Goal: Task Accomplishment & Management: Manage account settings

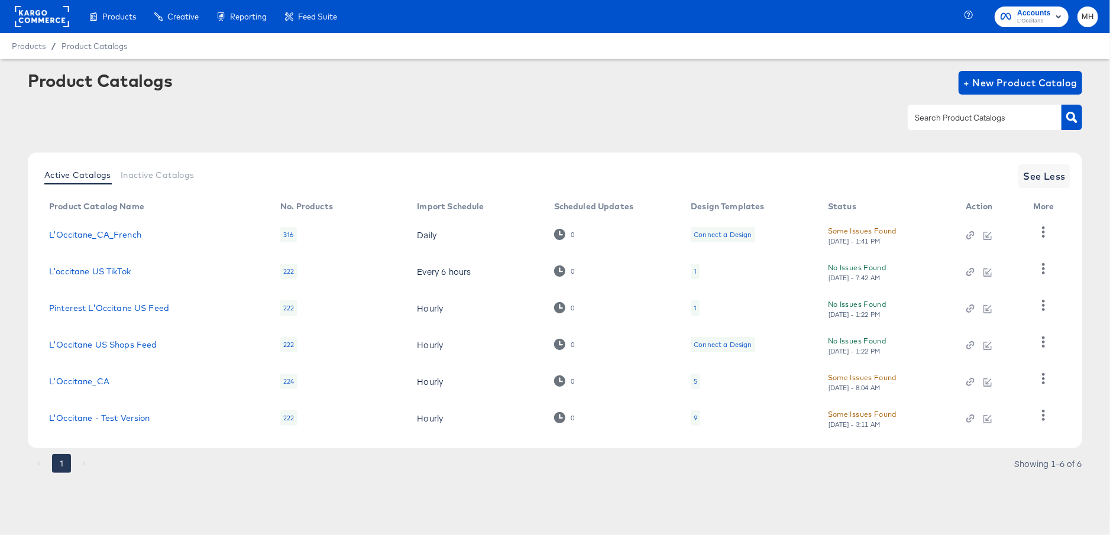
click at [43, 24] on rect at bounding box center [42, 16] width 54 height 21
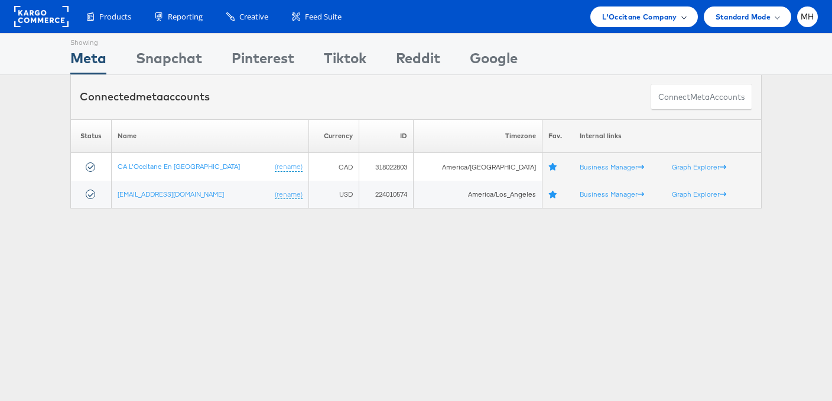
click at [660, 15] on span "L'Occitane Company" at bounding box center [639, 17] width 74 height 12
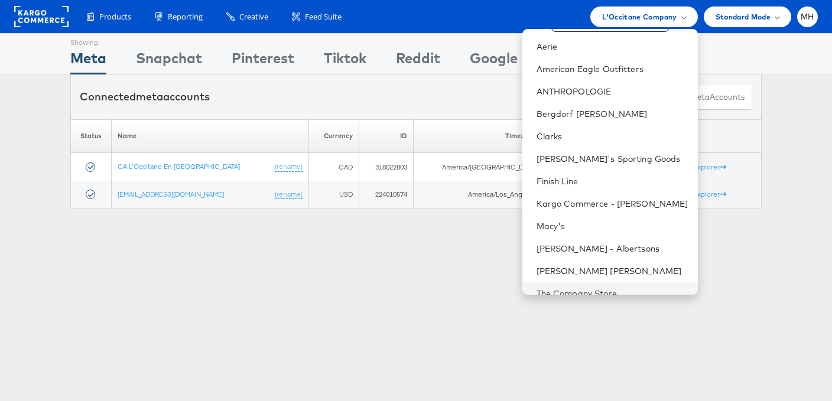
scroll to position [22, 0]
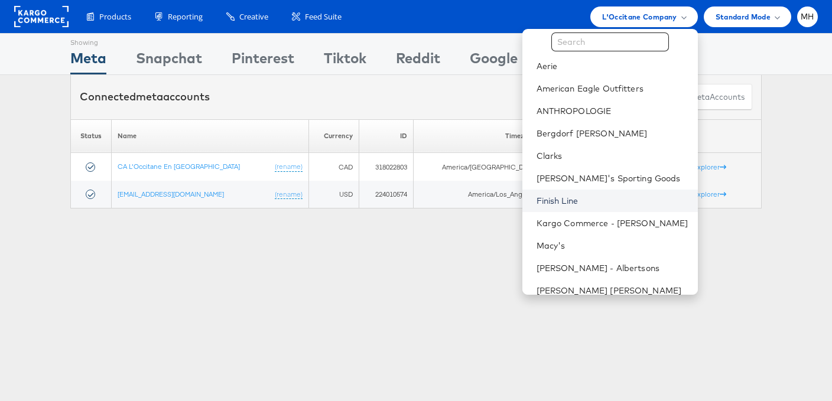
click at [607, 201] on link "Finish Line" at bounding box center [613, 201] width 152 height 12
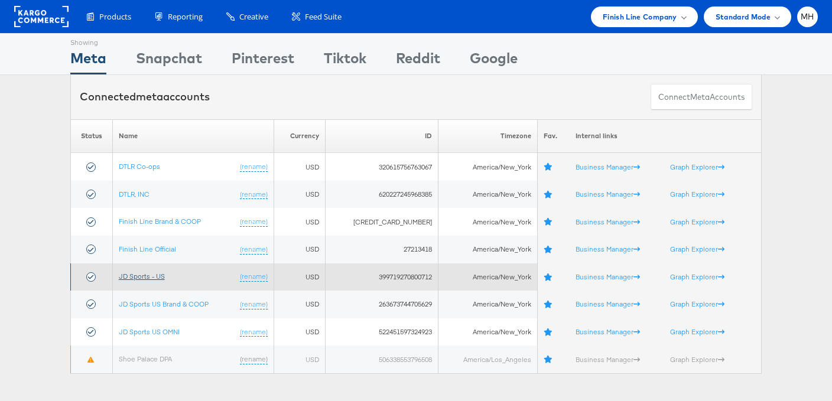
click at [151, 277] on link "JD Sports - US" at bounding box center [142, 276] width 46 height 9
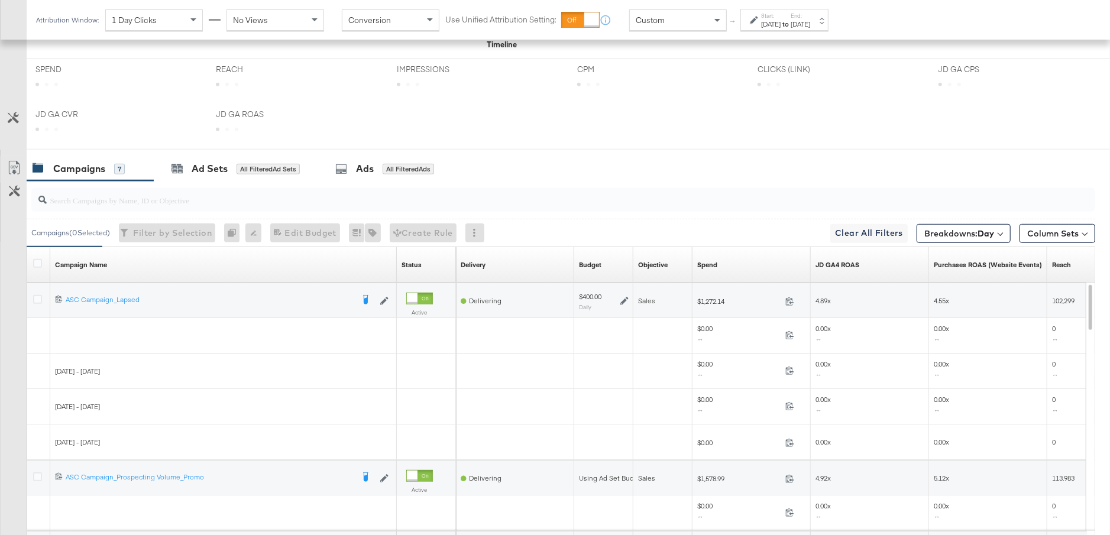
scroll to position [614, 0]
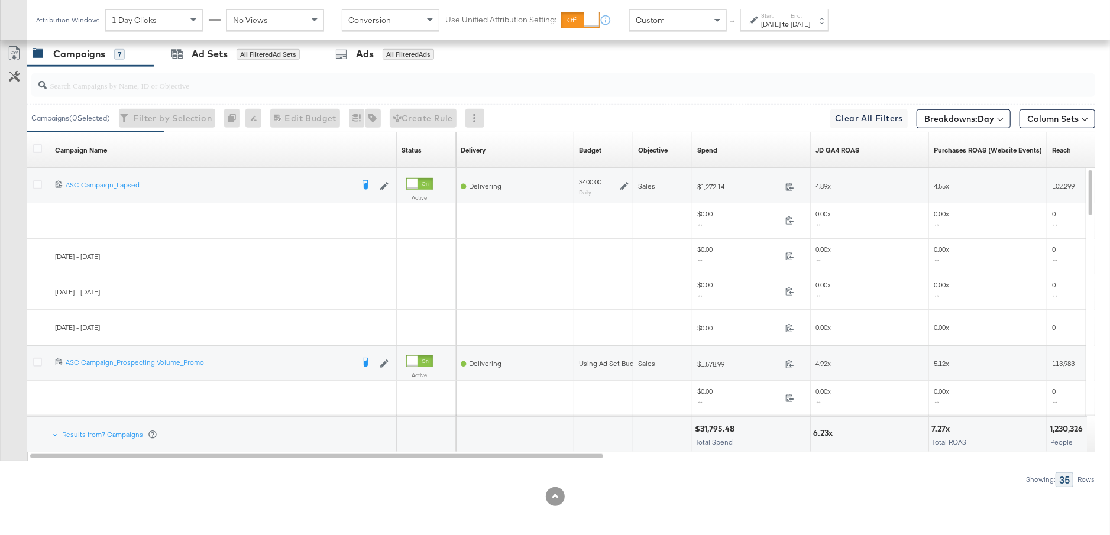
click at [810, 20] on div "[DATE]" at bounding box center [800, 24] width 20 height 9
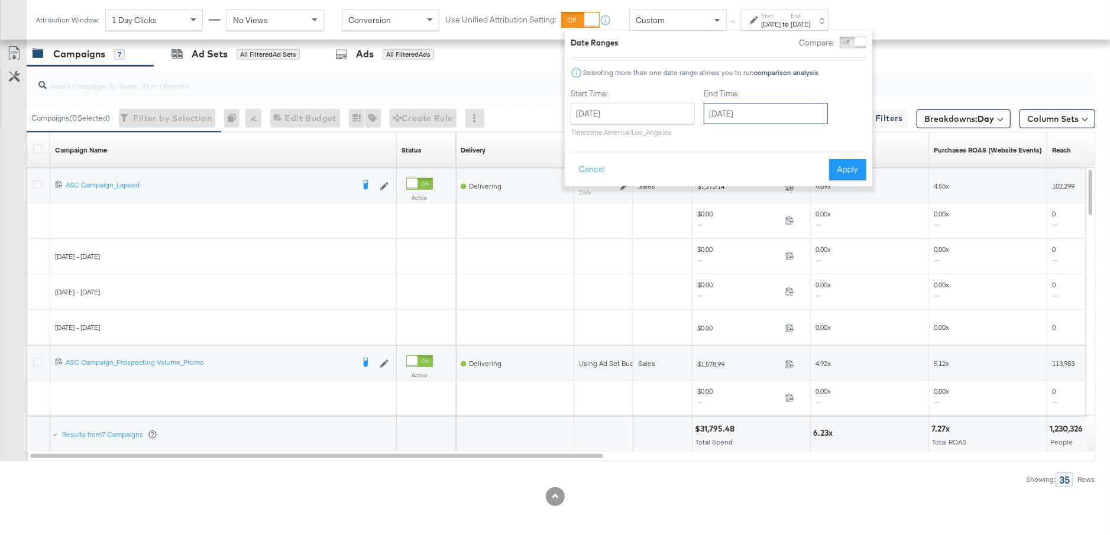
click at [789, 114] on input "[DATE]" at bounding box center [766, 113] width 124 height 21
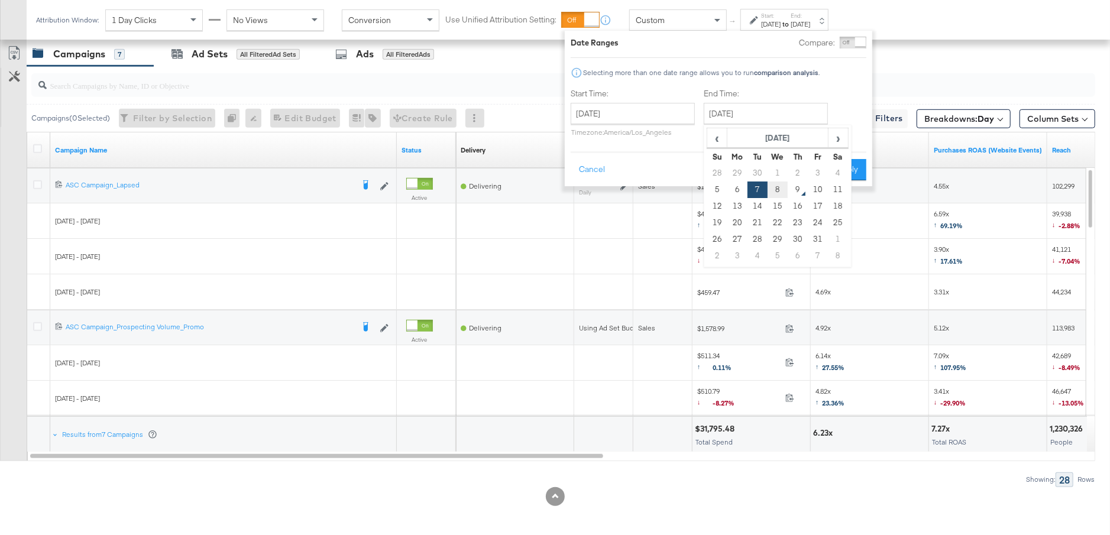
click at [779, 193] on td "8" at bounding box center [777, 190] width 20 height 17
type input "[DATE]"
click at [845, 171] on button "Apply" at bounding box center [847, 169] width 37 height 21
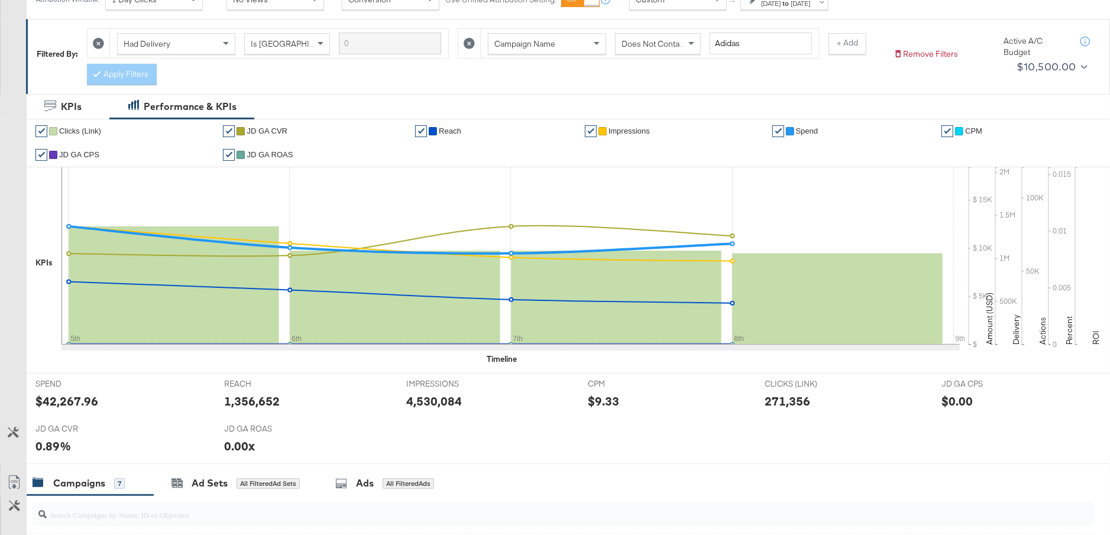
scroll to position [0, 0]
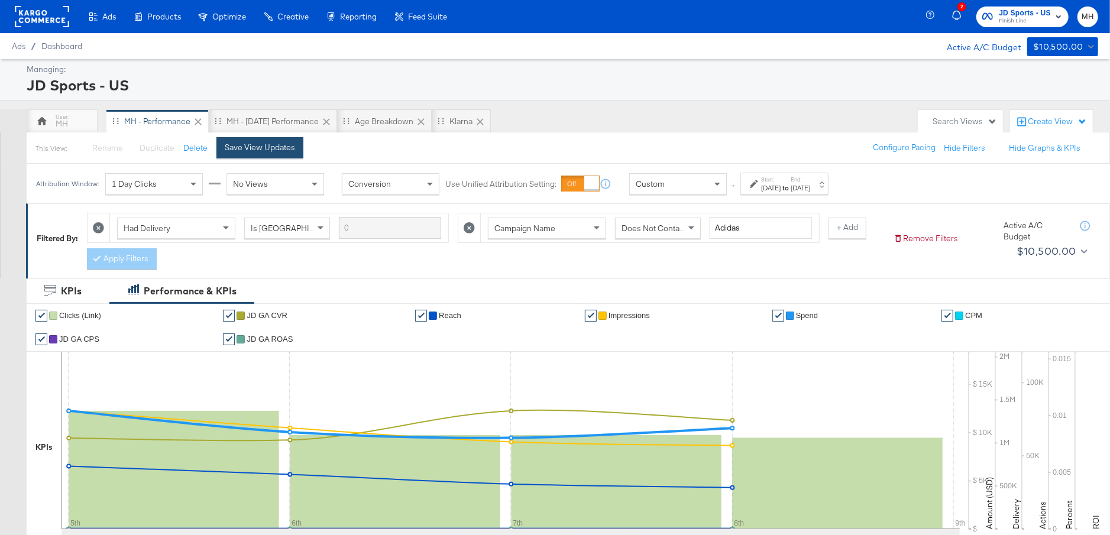
click at [286, 154] on button "Save View Updates" at bounding box center [259, 147] width 87 height 21
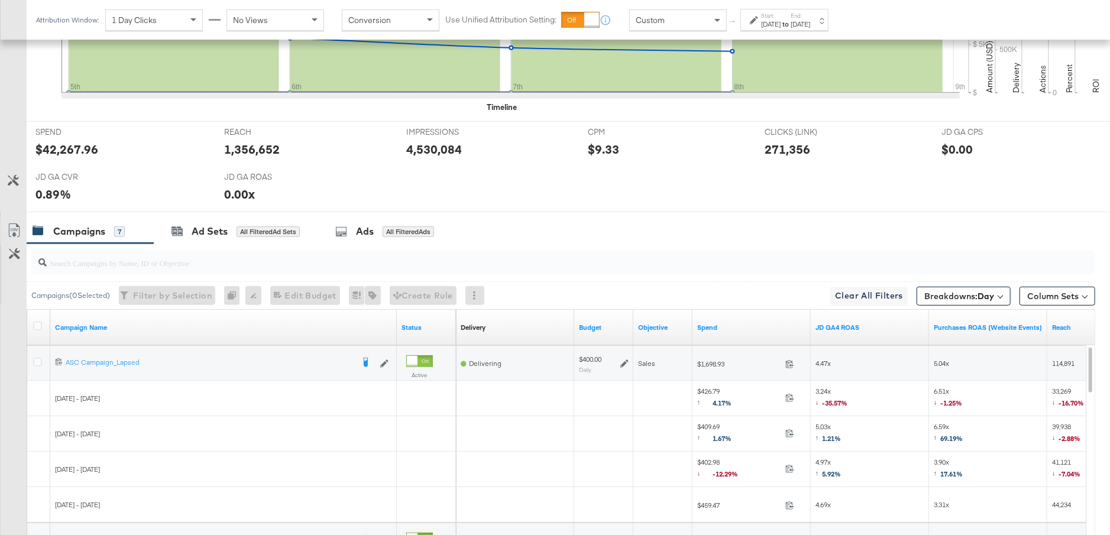
scroll to position [592, 0]
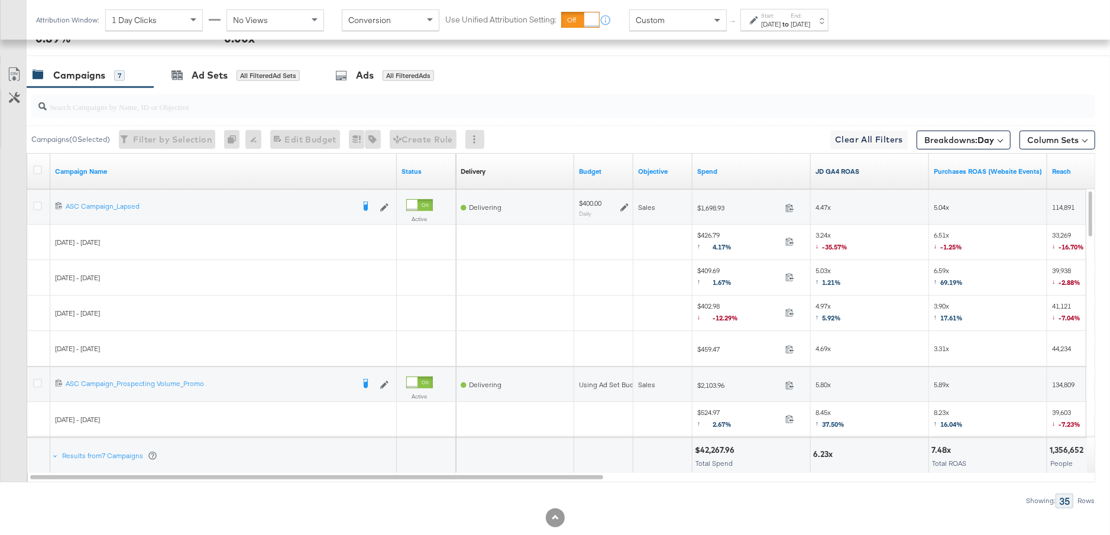
click at [837, 170] on link "JD GA4 ROAS" at bounding box center [869, 171] width 109 height 9
click at [35, 203] on icon at bounding box center [37, 206] width 9 height 9
click at [0, 0] on input "checkbox" at bounding box center [0, 0] width 0 height 0
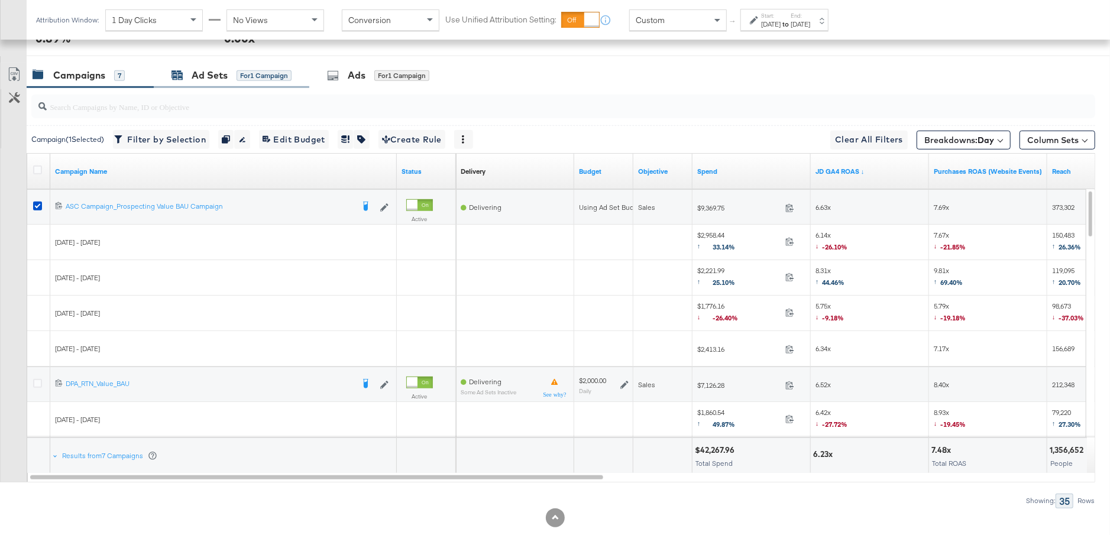
click at [216, 73] on div "Ad Sets" at bounding box center [210, 76] width 36 height 14
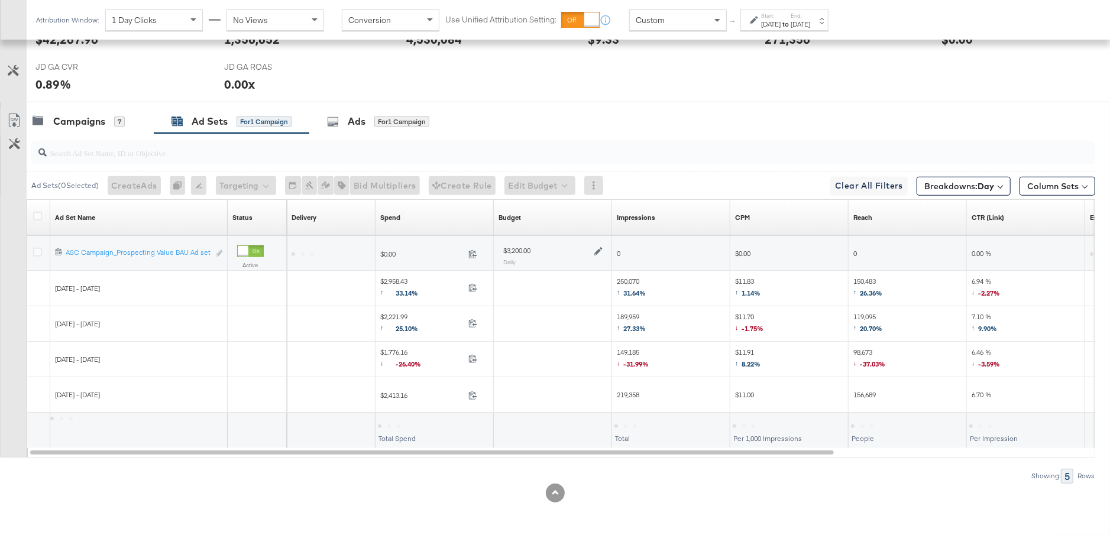
scroll to position [543, 0]
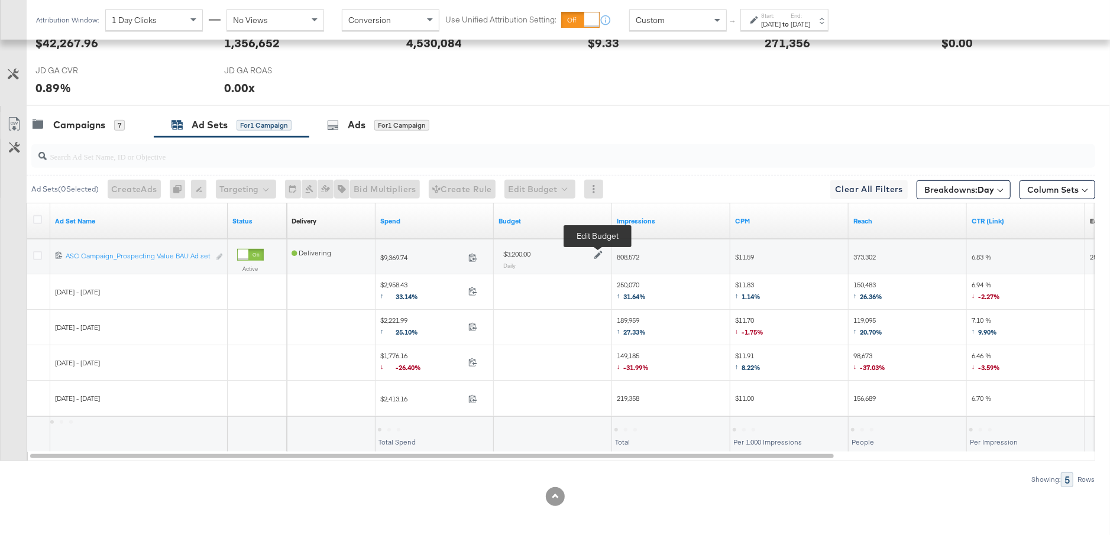
click at [597, 254] on icon at bounding box center [598, 255] width 8 height 8
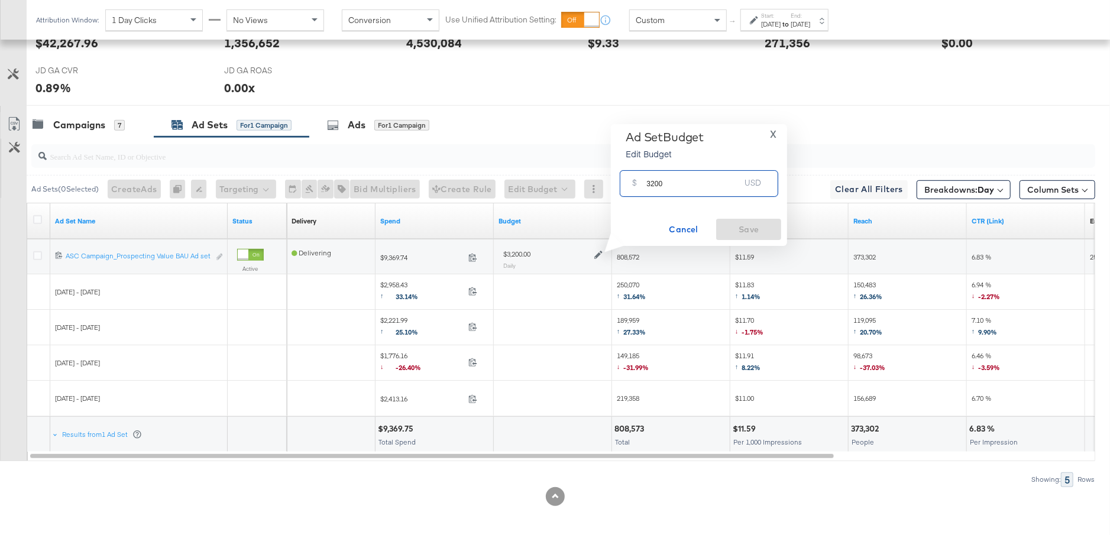
drag, startPoint x: 667, startPoint y: 187, endPoint x: 639, endPoint y: 187, distance: 28.4
click at [639, 187] on div "$ 3200 USD" at bounding box center [699, 183] width 158 height 27
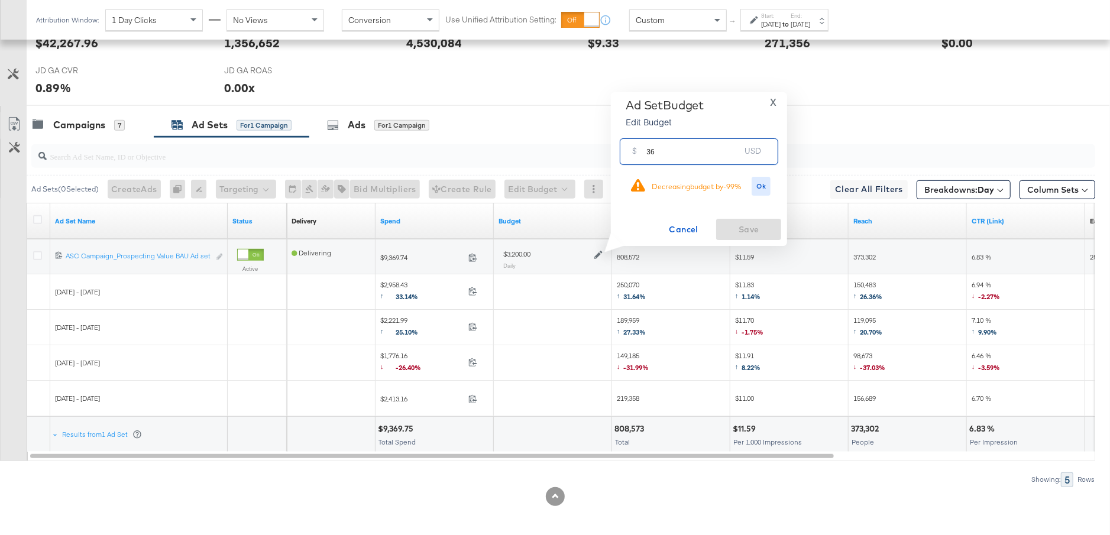
type input "3"
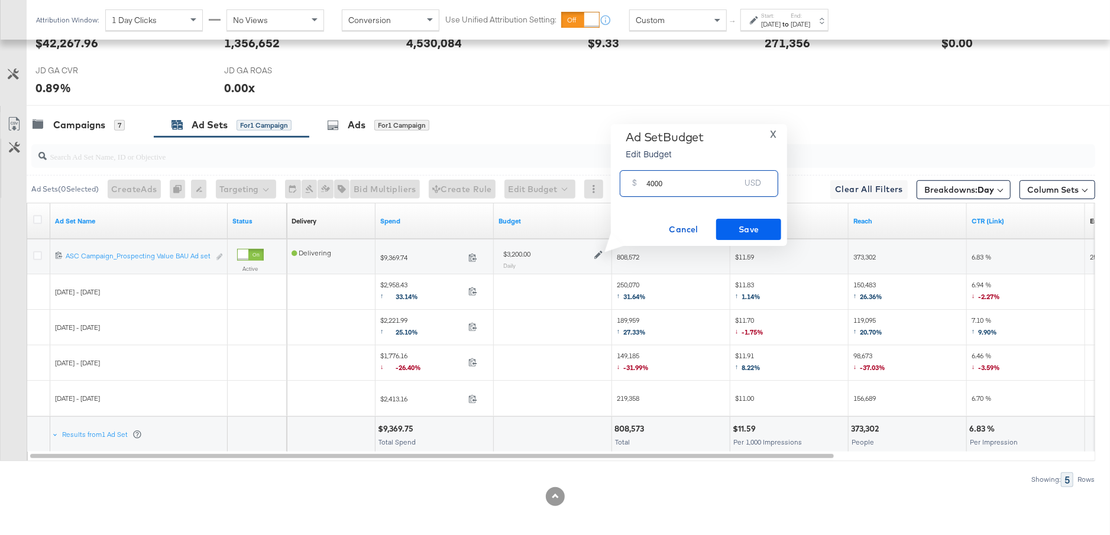
type input "4000"
click at [758, 229] on span "Save" at bounding box center [749, 229] width 56 height 15
click at [85, 123] on div "Campaigns" at bounding box center [79, 125] width 52 height 14
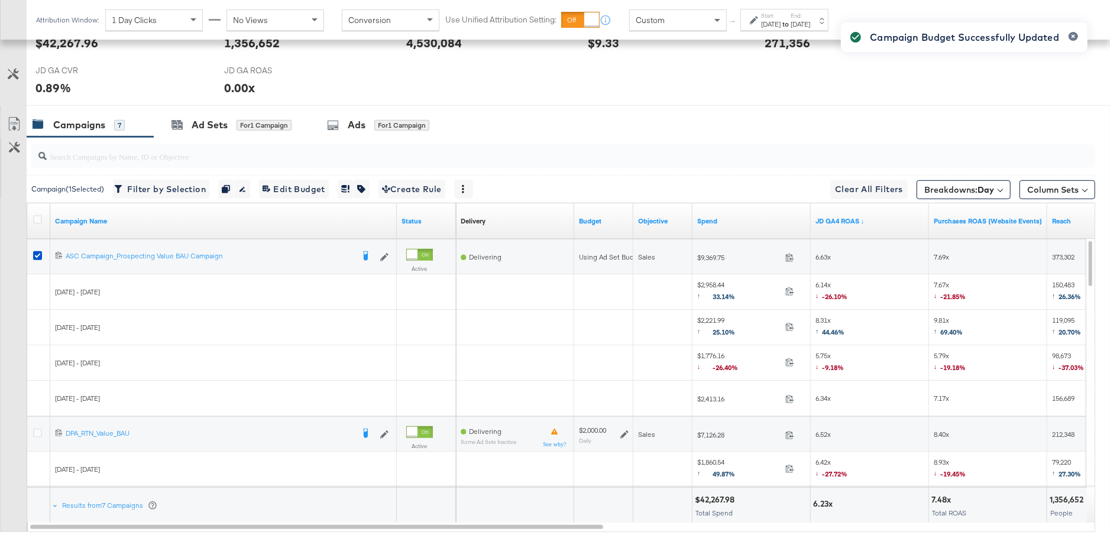
click at [624, 431] on icon at bounding box center [624, 434] width 8 height 8
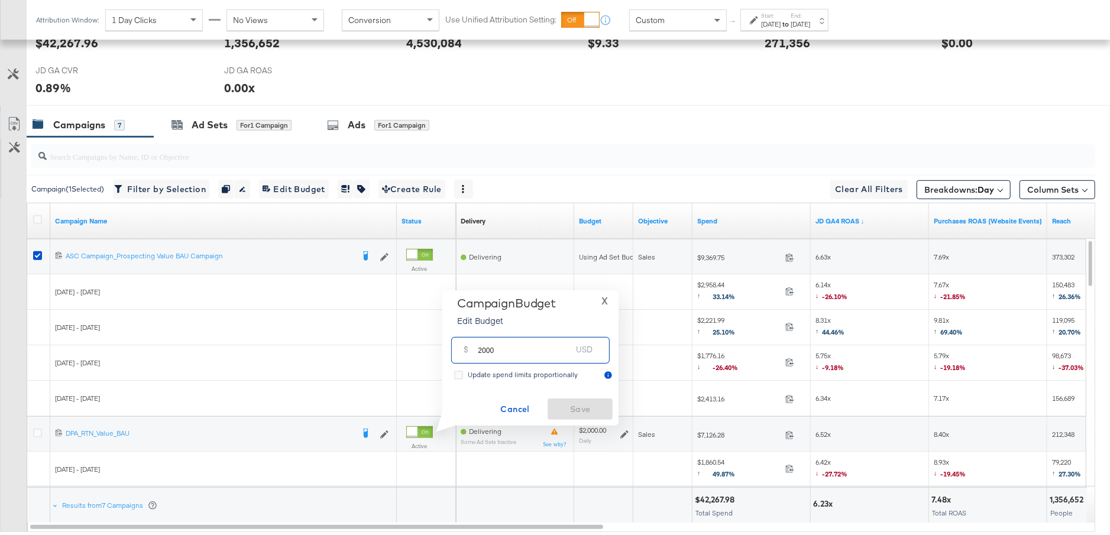
drag, startPoint x: 492, startPoint y: 354, endPoint x: 475, endPoint y: 353, distance: 17.7
click at [475, 353] on div "$ 2000 USD" at bounding box center [530, 350] width 158 height 27
type input "3000"
click at [574, 416] on span "Save" at bounding box center [580, 409] width 56 height 15
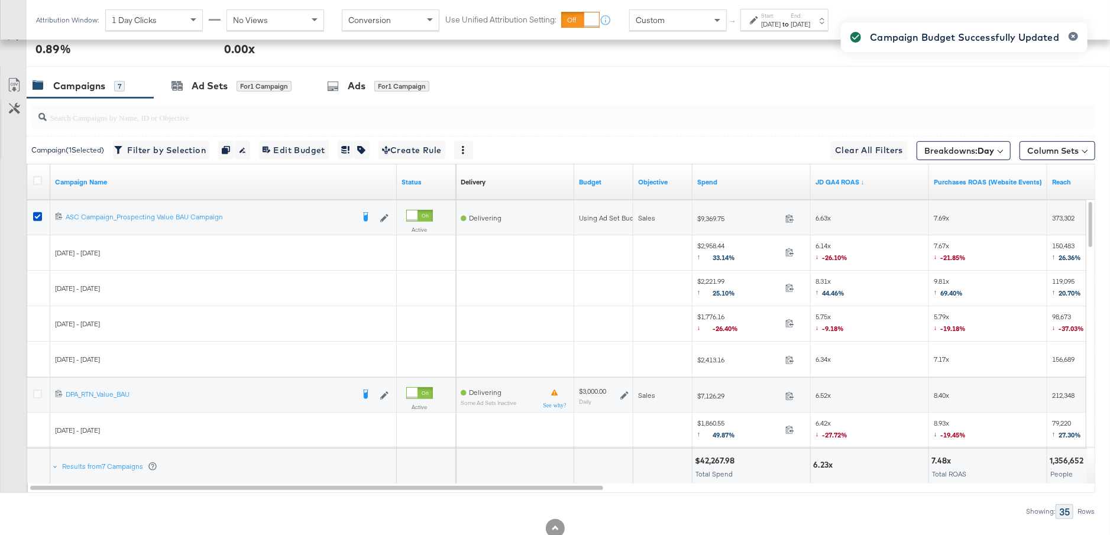
scroll to position [596, 0]
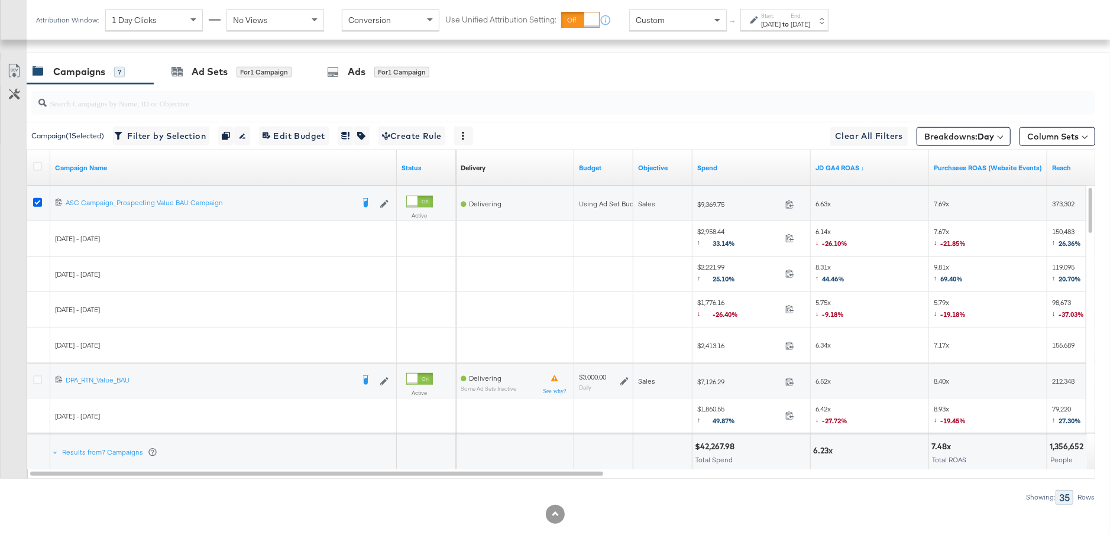
click at [33, 198] on icon at bounding box center [37, 202] width 9 height 9
click at [0, 0] on input "checkbox" at bounding box center [0, 0] width 0 height 0
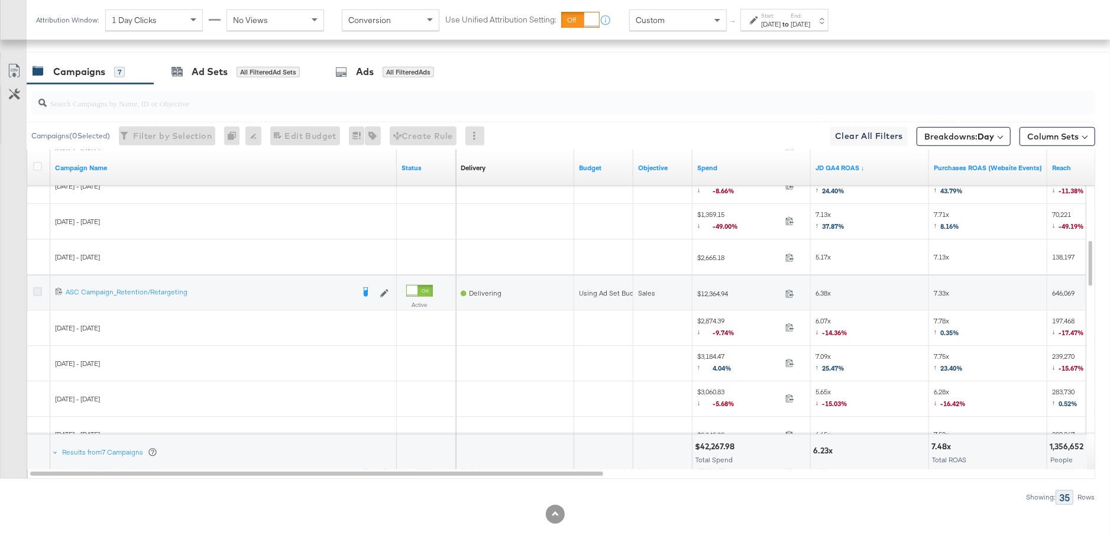
click at [37, 290] on icon at bounding box center [37, 291] width 9 height 9
click at [0, 0] on input "checkbox" at bounding box center [0, 0] width 0 height 0
click at [252, 70] on div "for 1 Campaign" at bounding box center [263, 72] width 55 height 11
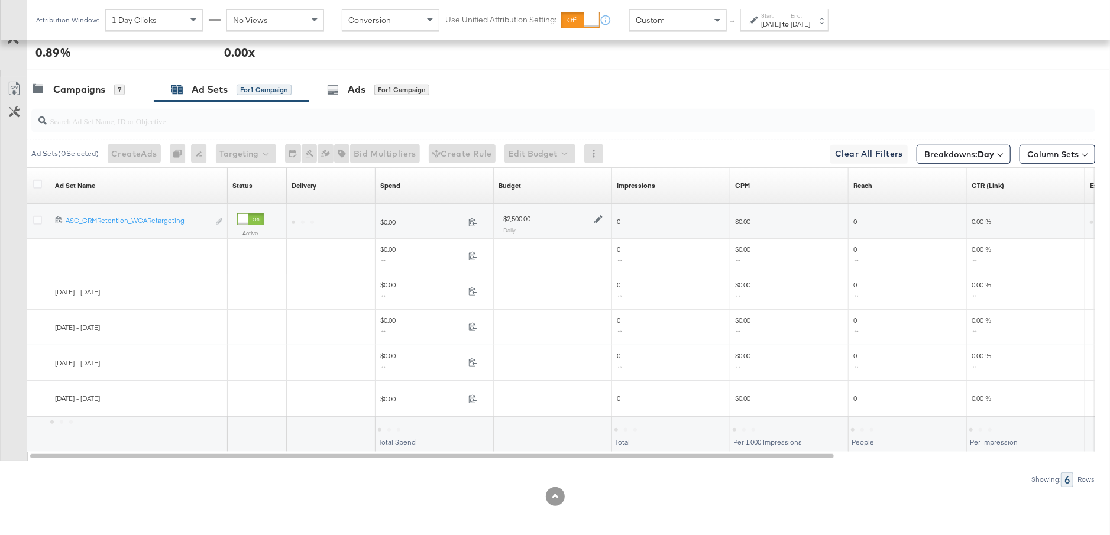
scroll to position [543, 0]
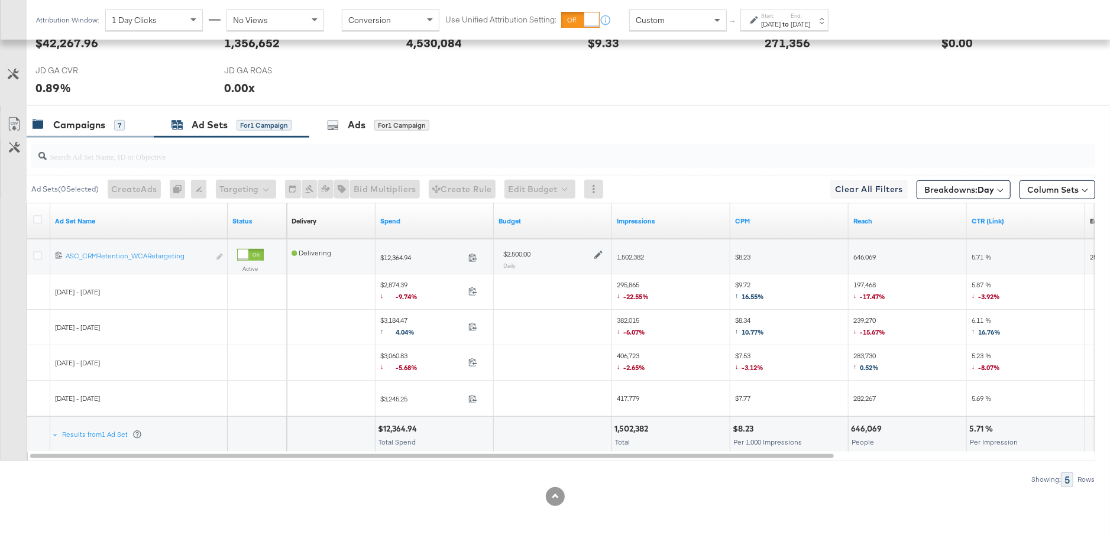
click at [82, 131] on div "Campaigns 7" at bounding box center [90, 124] width 127 height 25
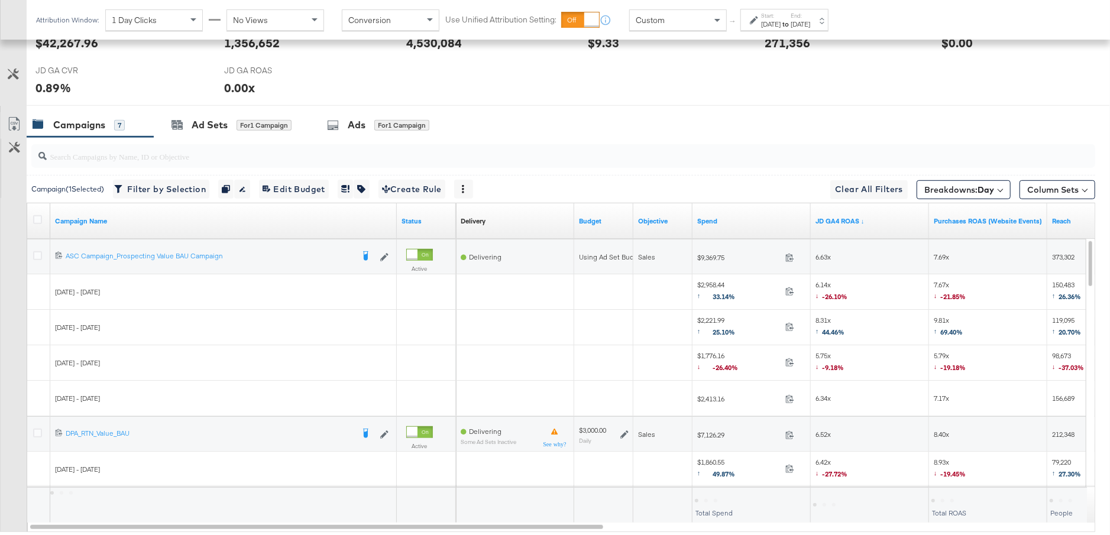
scroll to position [596, 0]
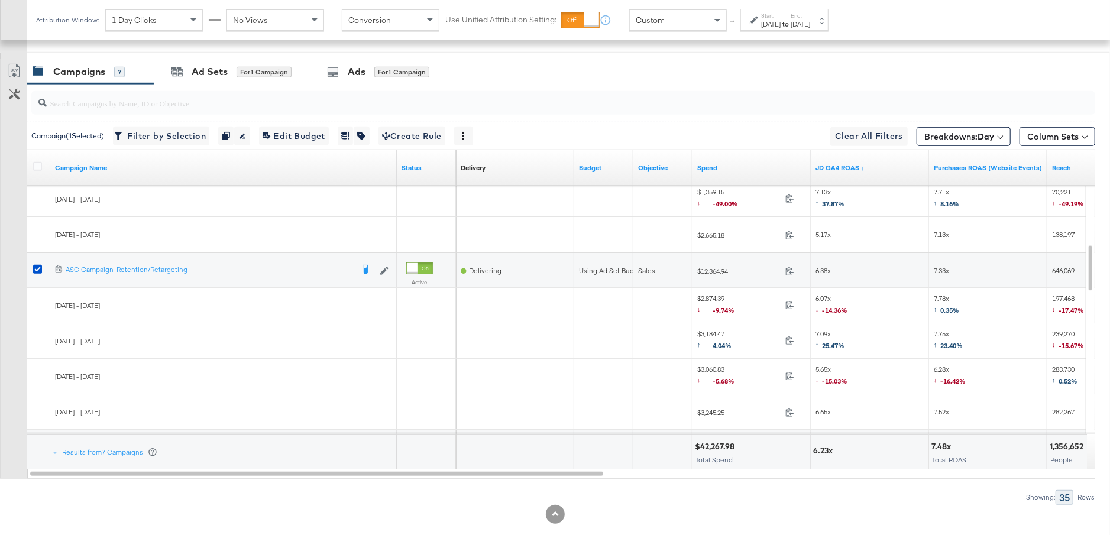
click at [32, 267] on div at bounding box center [39, 270] width 22 height 21
click at [34, 267] on icon at bounding box center [37, 269] width 9 height 9
click at [0, 0] on input "checkbox" at bounding box center [0, 0] width 0 height 0
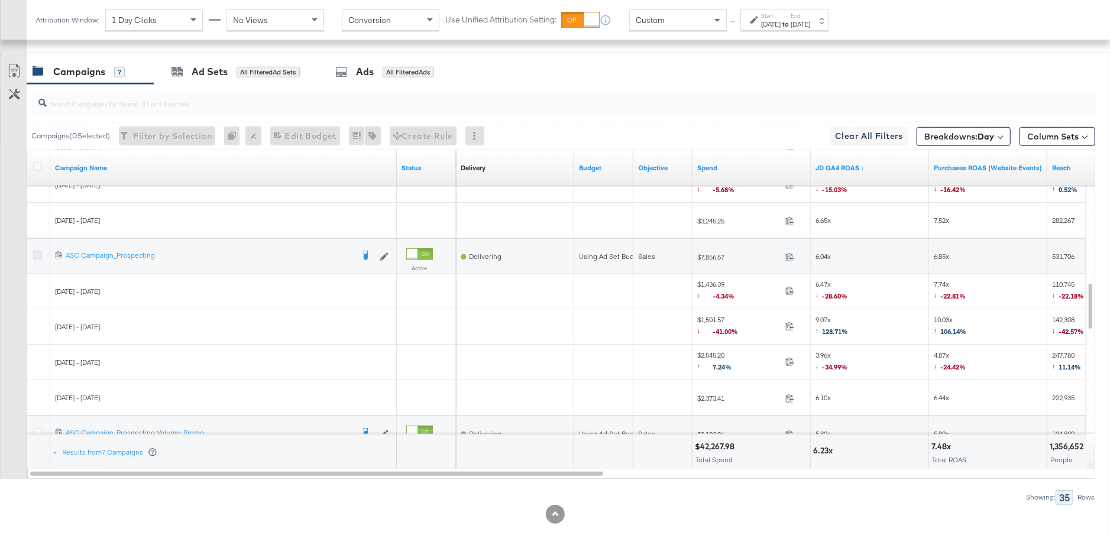
click at [40, 252] on icon at bounding box center [37, 255] width 9 height 9
click at [0, 0] on input "checkbox" at bounding box center [0, 0] width 0 height 0
click at [200, 70] on div "Ad Sets" at bounding box center [210, 72] width 36 height 14
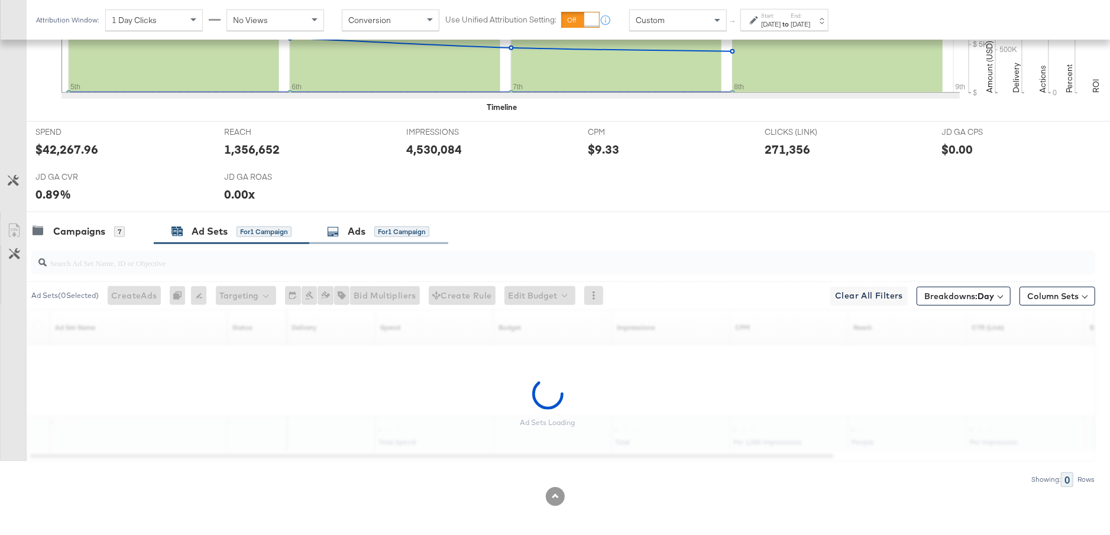
scroll to position [543, 0]
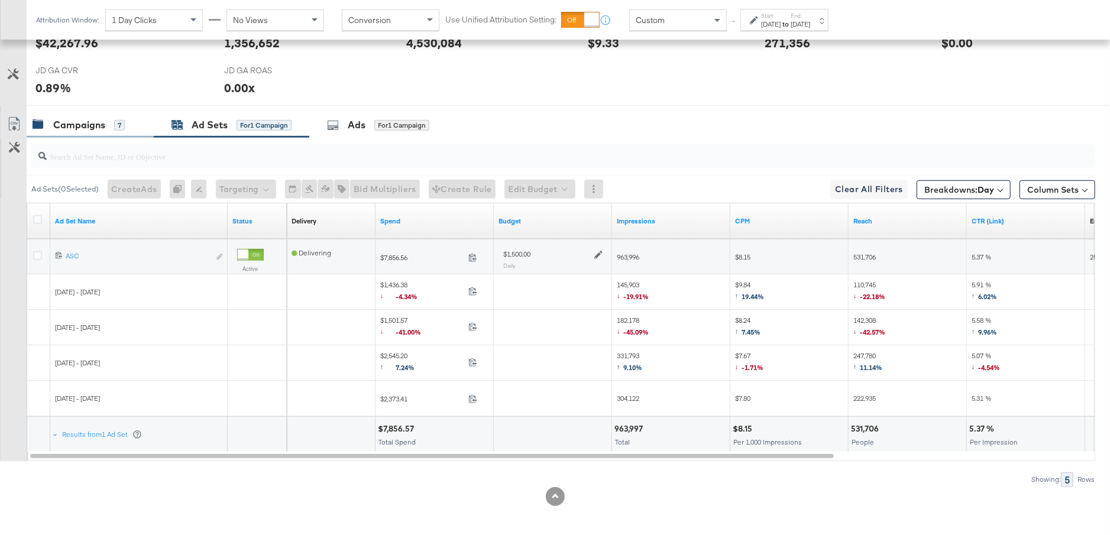
click at [101, 125] on div "Campaigns" at bounding box center [79, 125] width 52 height 14
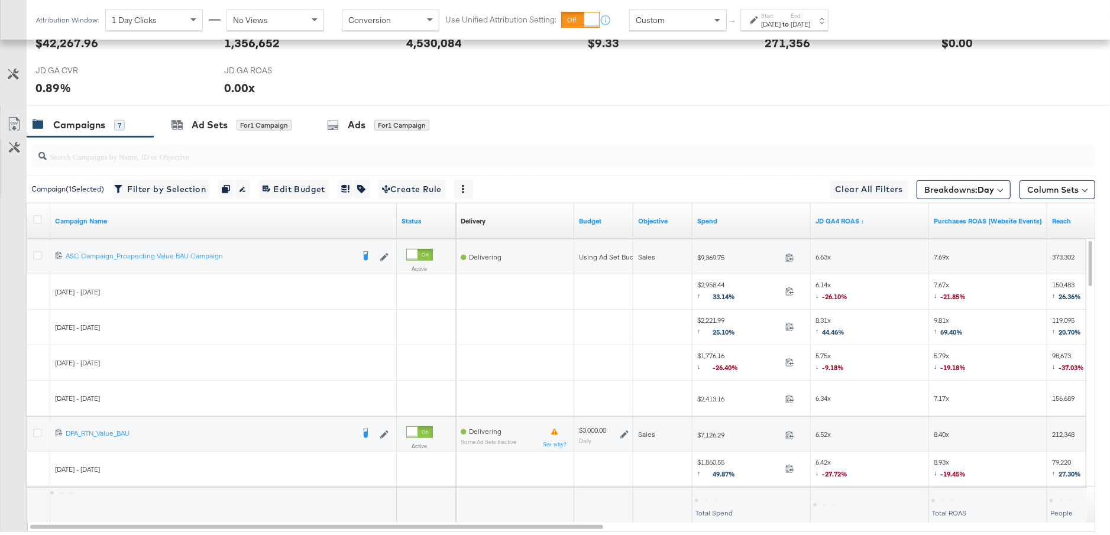
scroll to position [596, 0]
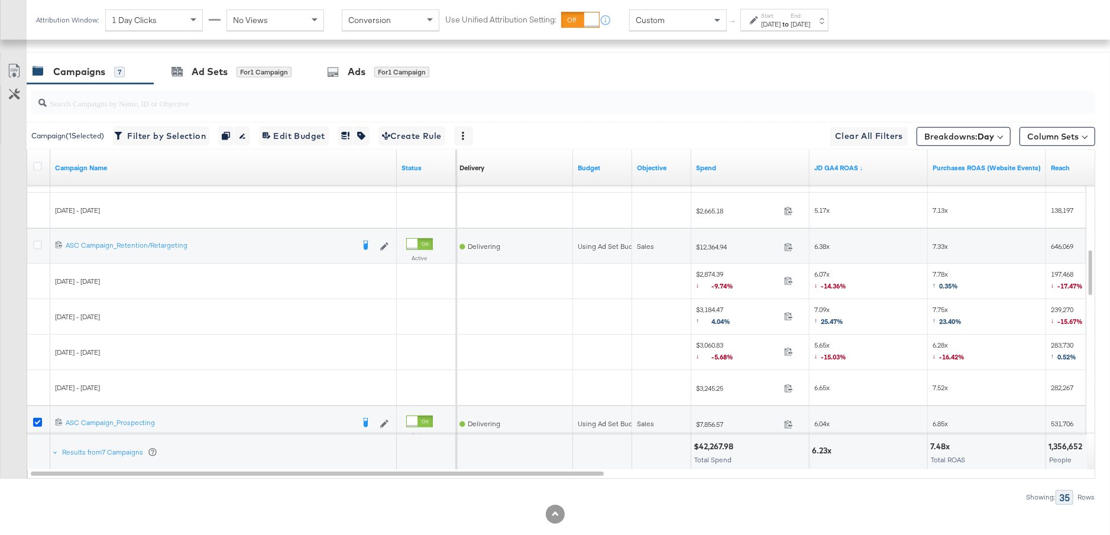
click at [40, 419] on icon at bounding box center [37, 422] width 9 height 9
click at [0, 0] on input "checkbox" at bounding box center [0, 0] width 0 height 0
click at [39, 241] on icon at bounding box center [37, 245] width 9 height 9
click at [0, 0] on input "checkbox" at bounding box center [0, 0] width 0 height 0
click at [228, 67] on div "Ad Sets for 1 Campaign" at bounding box center [231, 72] width 120 height 14
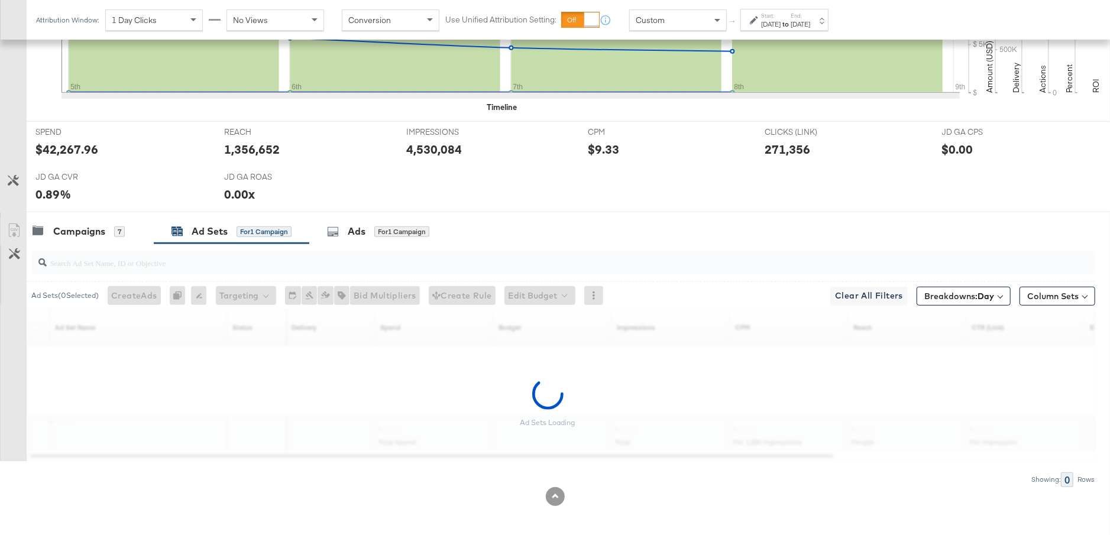
scroll to position [543, 0]
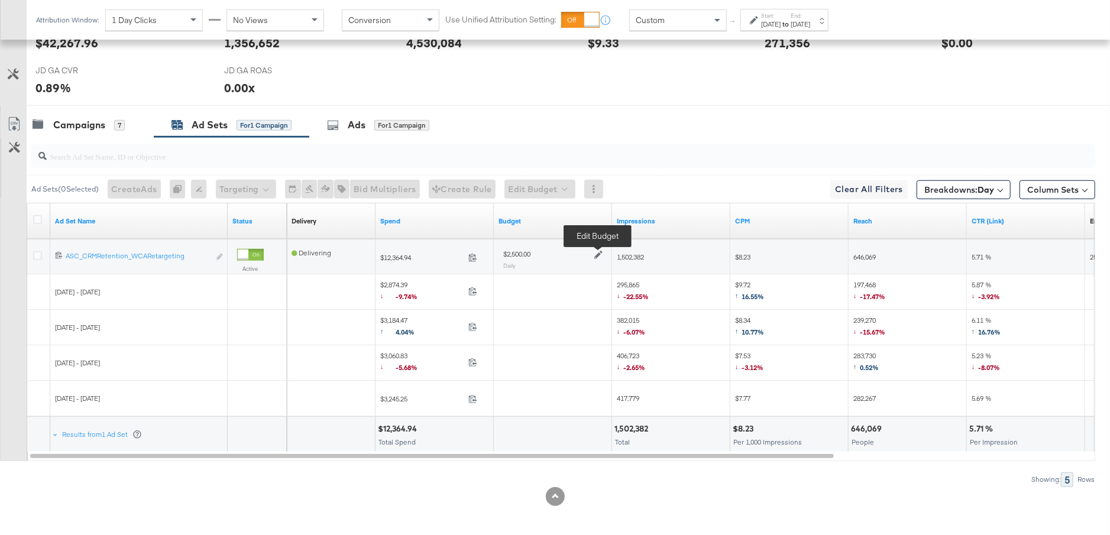
click at [599, 252] on icon at bounding box center [598, 255] width 8 height 8
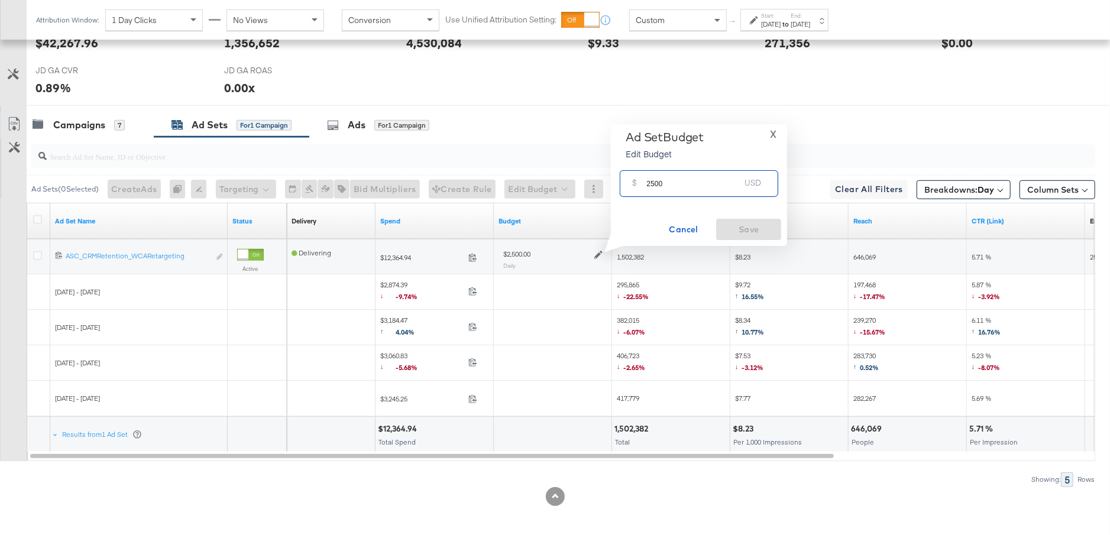
drag, startPoint x: 664, startPoint y: 184, endPoint x: 644, endPoint y: 185, distance: 19.5
click at [644, 184] on div "$ 2500 USD" at bounding box center [699, 183] width 158 height 27
type input "2000"
click at [762, 234] on span "Save" at bounding box center [749, 229] width 56 height 15
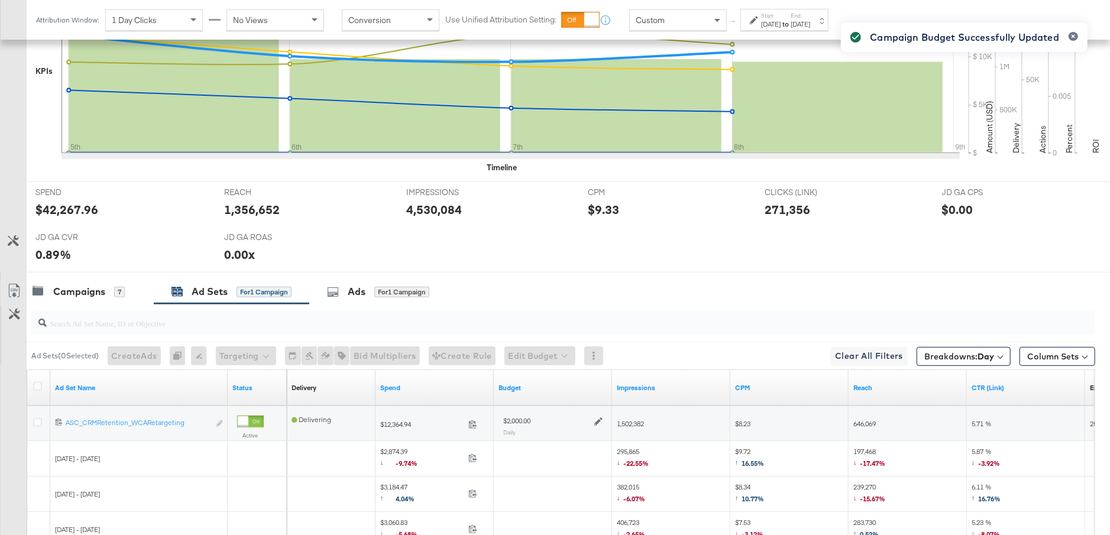
scroll to position [538, 0]
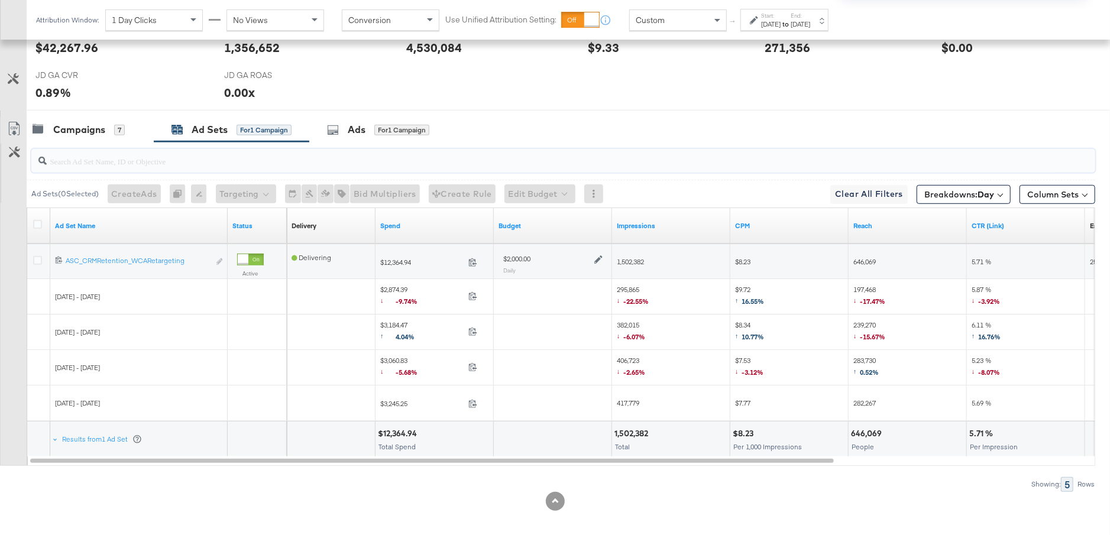
click at [116, 145] on input "search" at bounding box center [522, 156] width 951 height 23
click at [104, 134] on div "Campaigns 7" at bounding box center [90, 129] width 127 height 25
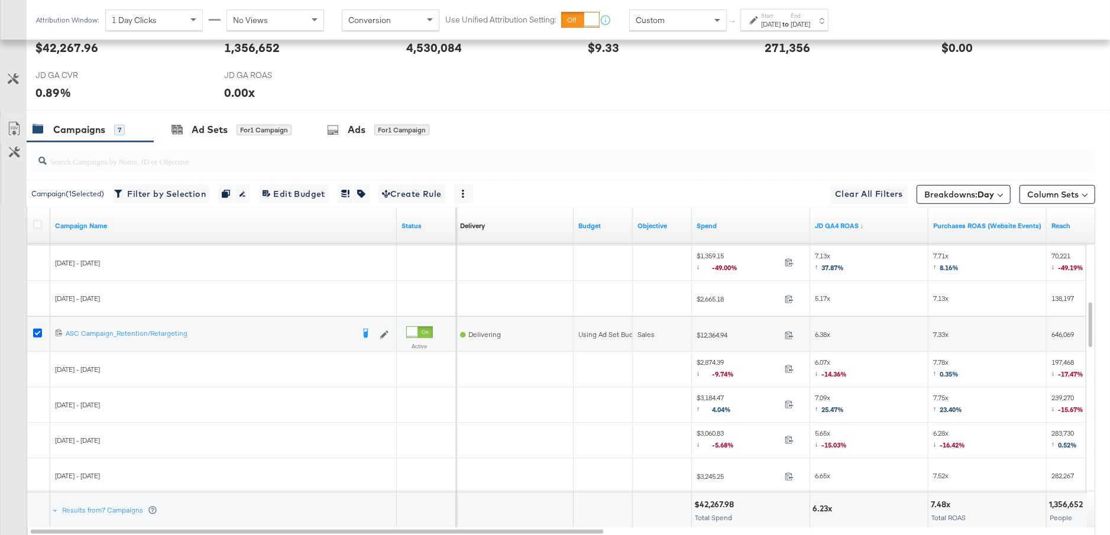
click at [38, 332] on icon at bounding box center [37, 333] width 9 height 9
click at [0, 0] on input "checkbox" at bounding box center [0, 0] width 0 height 0
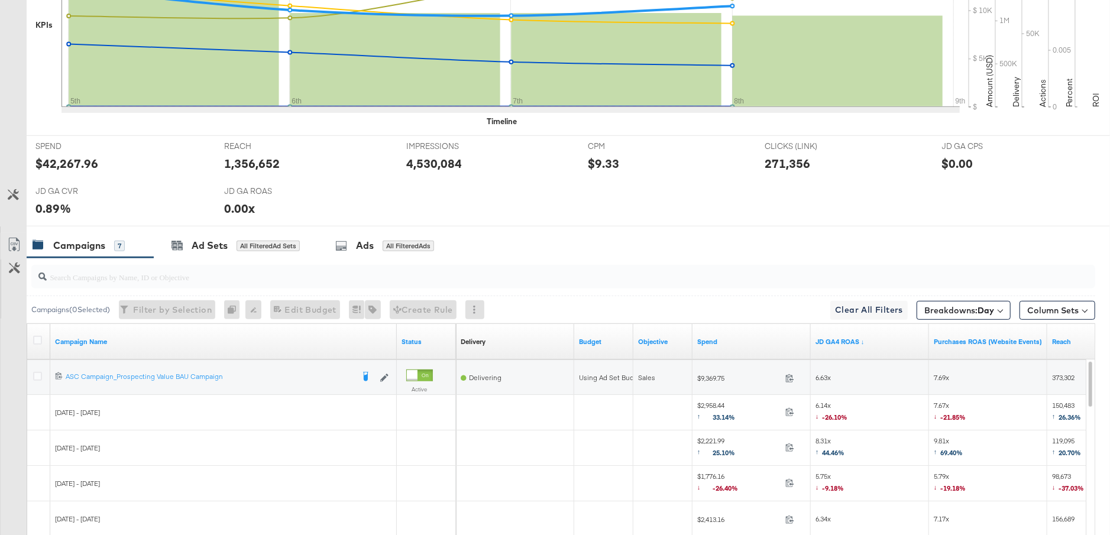
scroll to position [614, 0]
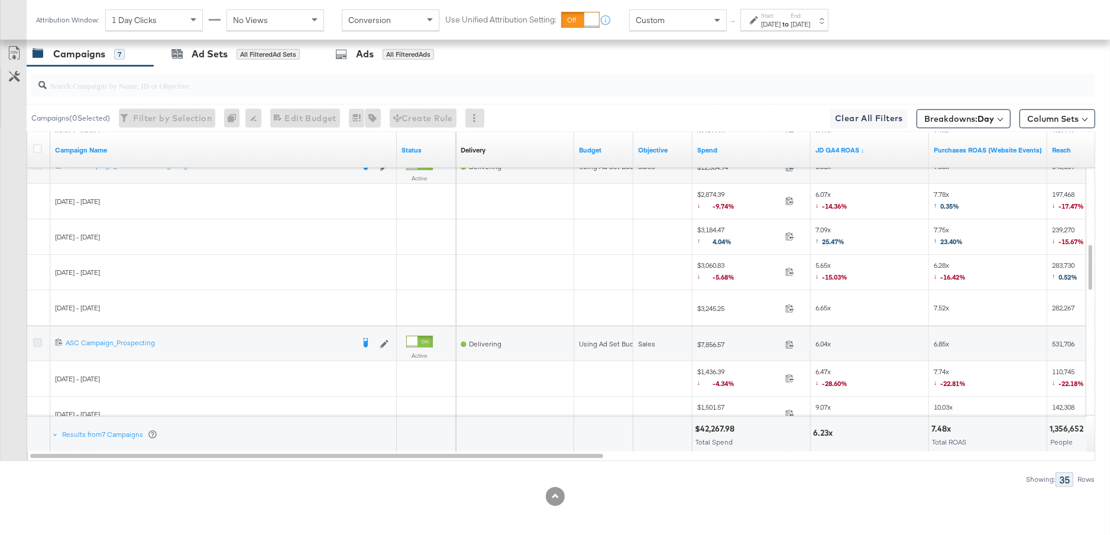
click at [36, 341] on icon at bounding box center [37, 342] width 9 height 9
click at [0, 0] on input "checkbox" at bounding box center [0, 0] width 0 height 0
click at [202, 47] on div "Ad Sets" at bounding box center [210, 54] width 36 height 14
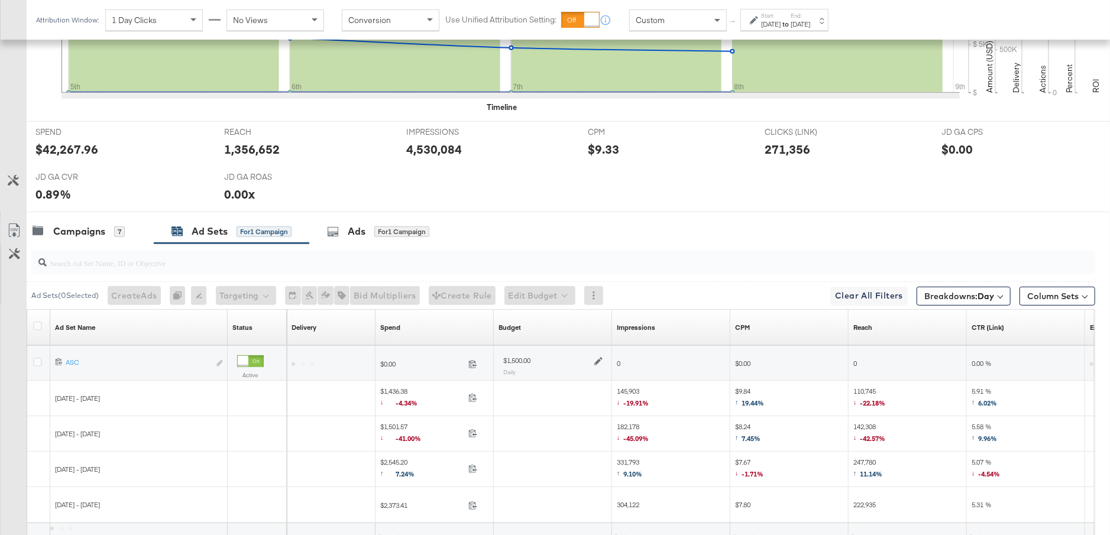
scroll to position [543, 0]
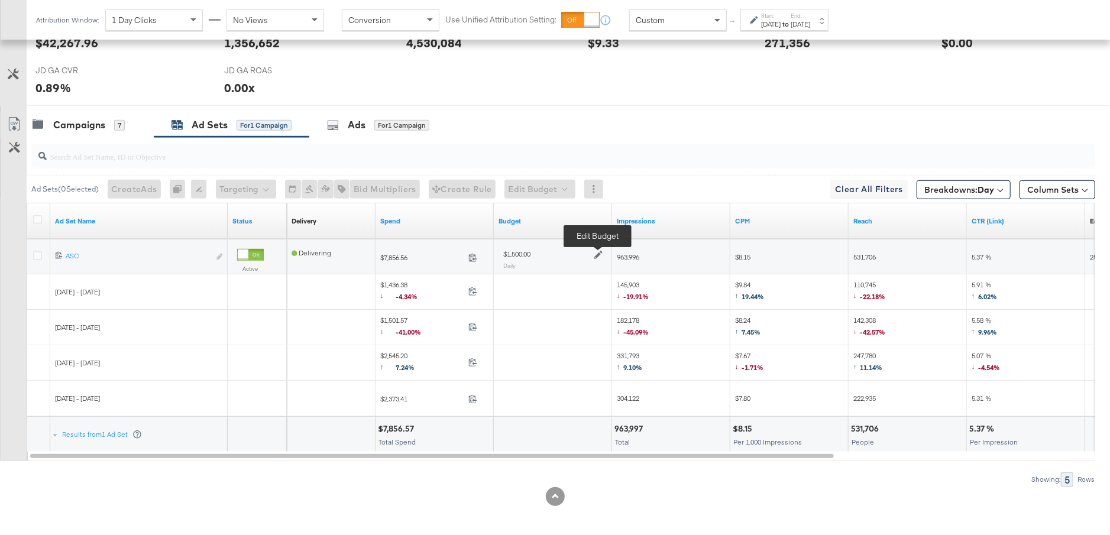
click at [597, 252] on icon at bounding box center [598, 255] width 8 height 8
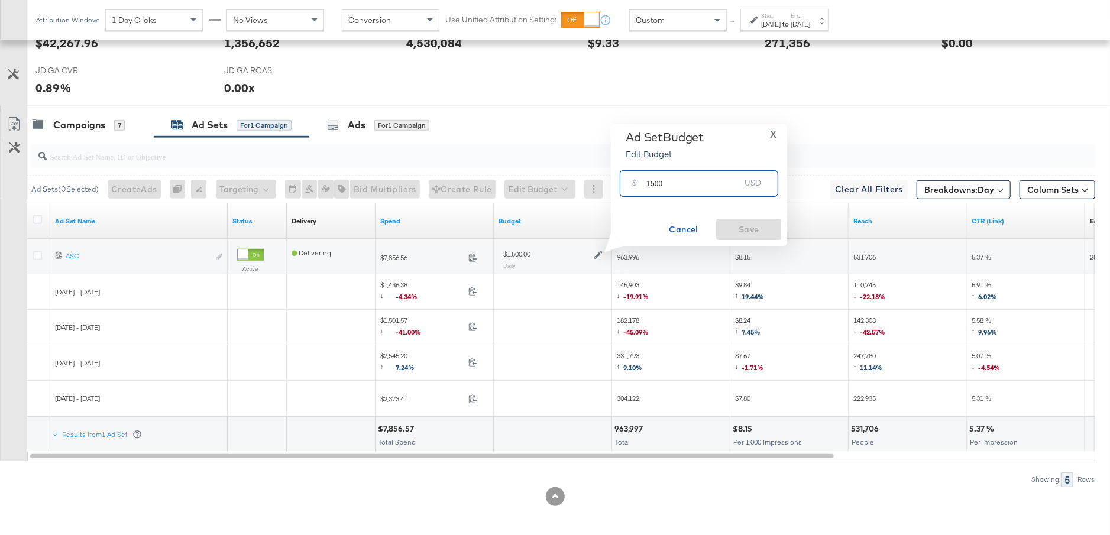
drag, startPoint x: 677, startPoint y: 179, endPoint x: 629, endPoint y: 182, distance: 47.9
click at [629, 182] on div "$ 1500 USD" at bounding box center [699, 183] width 158 height 27
drag, startPoint x: 666, startPoint y: 188, endPoint x: 632, endPoint y: 188, distance: 33.7
click at [632, 188] on div "$ 1500 USD" at bounding box center [699, 183] width 158 height 27
type input "1700"
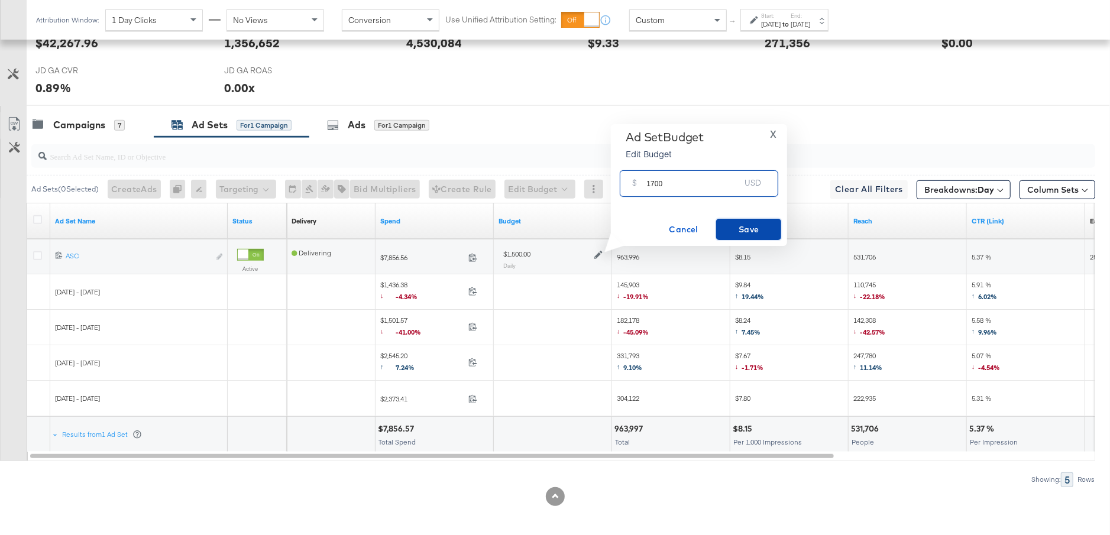
click at [754, 236] on span "Save" at bounding box center [749, 229] width 56 height 15
click at [111, 129] on div "Campaigns 7" at bounding box center [90, 124] width 127 height 25
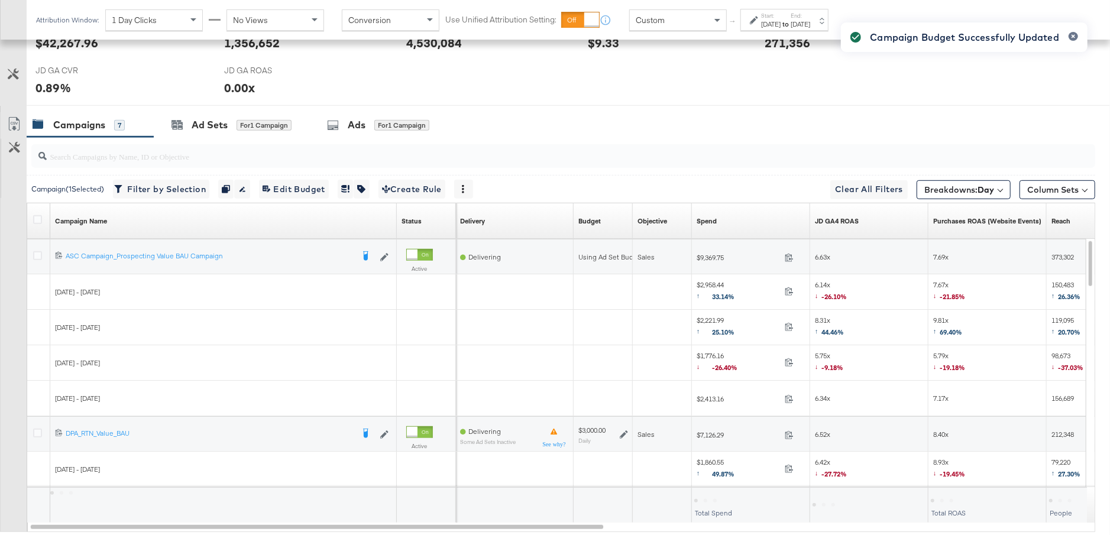
scroll to position [0, 0]
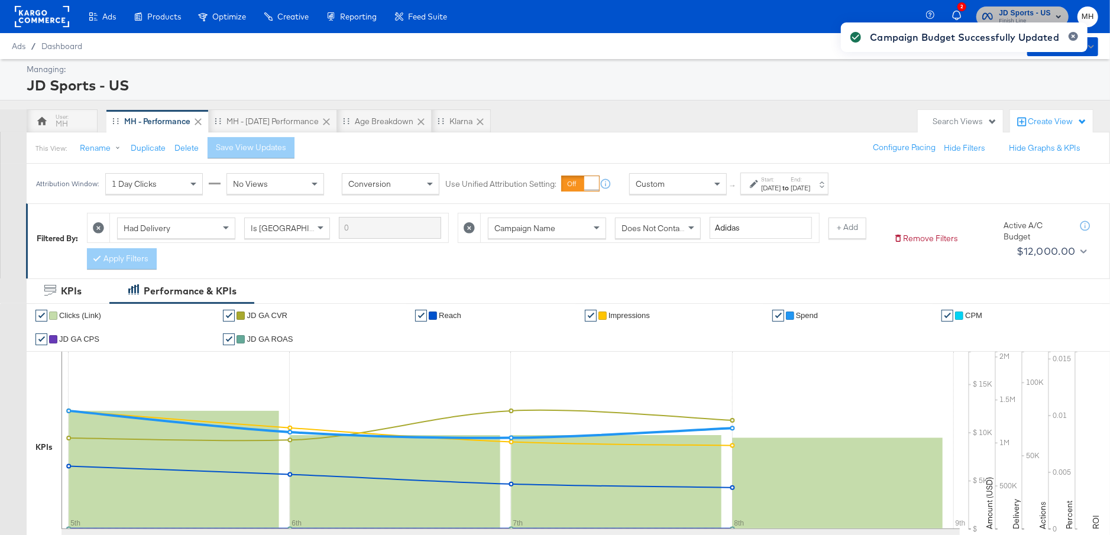
click at [1042, 9] on span "JD Sports - US" at bounding box center [1025, 13] width 52 height 12
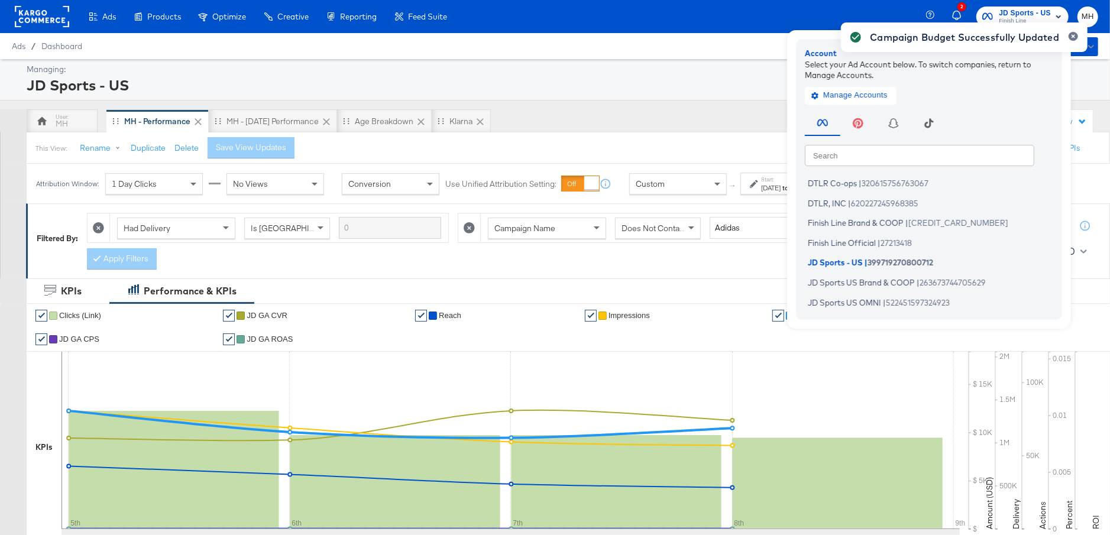
click at [874, 242] on div "Campaign Budget Successfully Updated" at bounding box center [964, 246] width 270 height 471
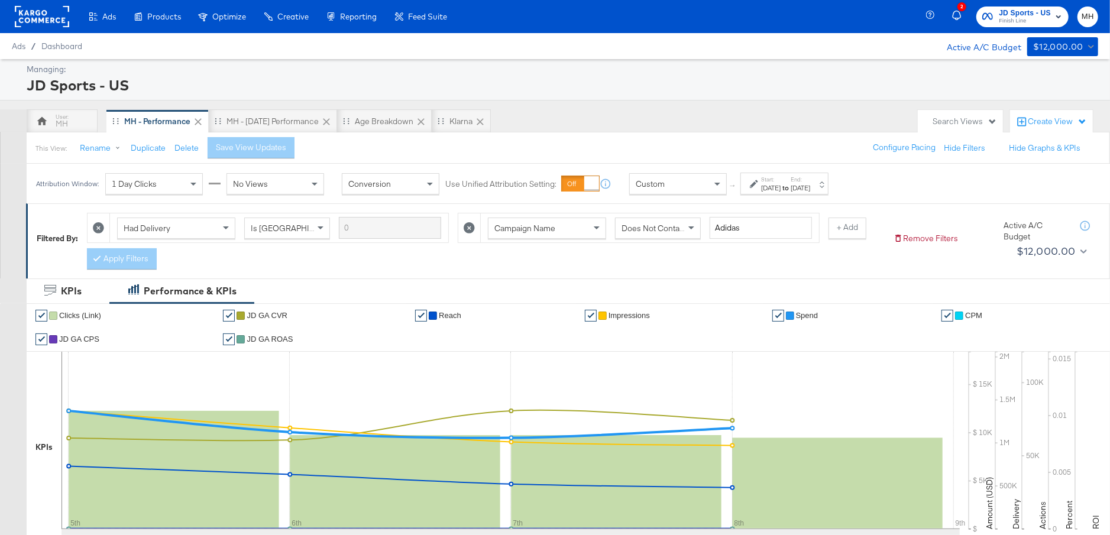
click at [1055, 8] on span "JD Sports - US Finish Line" at bounding box center [1022, 16] width 80 height 19
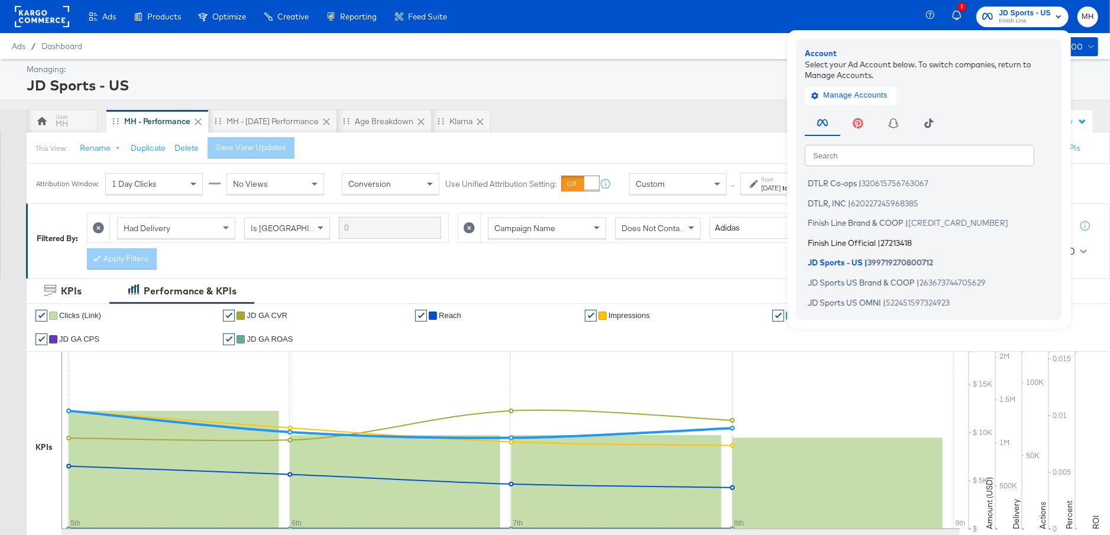
click at [872, 245] on span "Finish Line Official" at bounding box center [842, 242] width 68 height 9
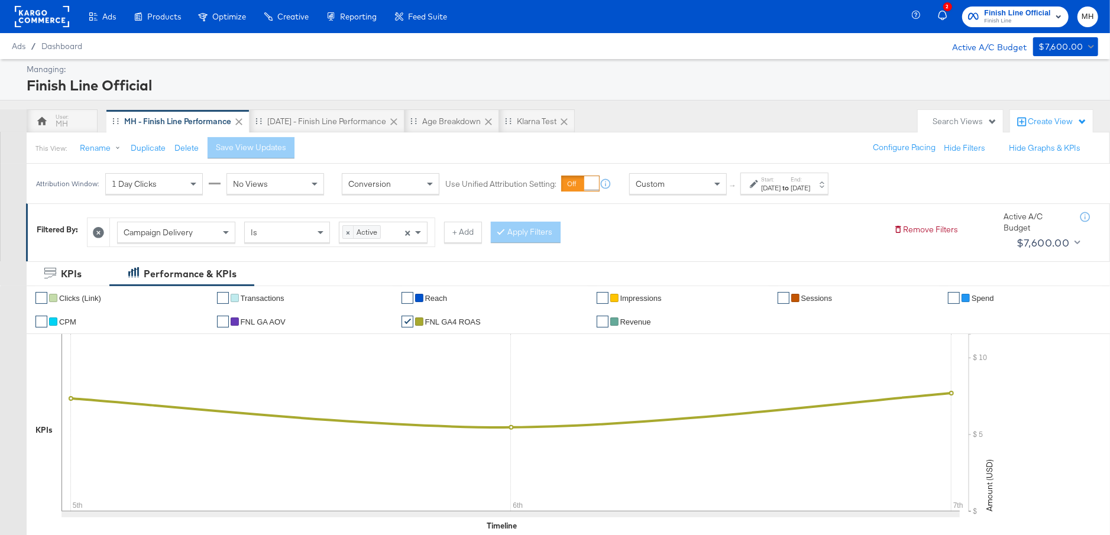
click at [828, 192] on div "Start: [DATE] to End: [DATE]" at bounding box center [784, 184] width 88 height 22
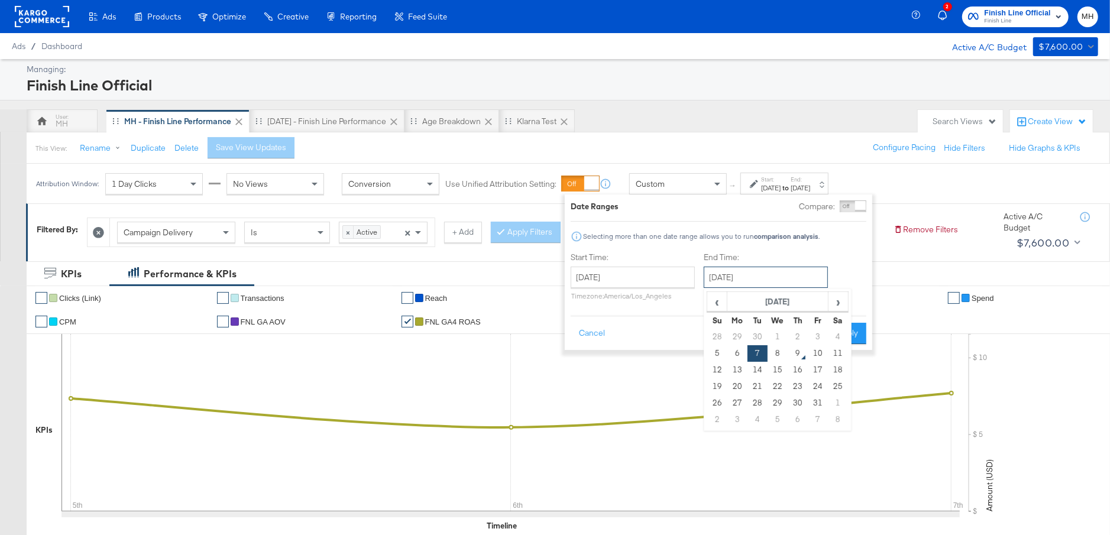
click at [772, 277] on input "[DATE]" at bounding box center [766, 277] width 124 height 21
click at [782, 355] on td "8" at bounding box center [777, 353] width 20 height 17
type input "[DATE]"
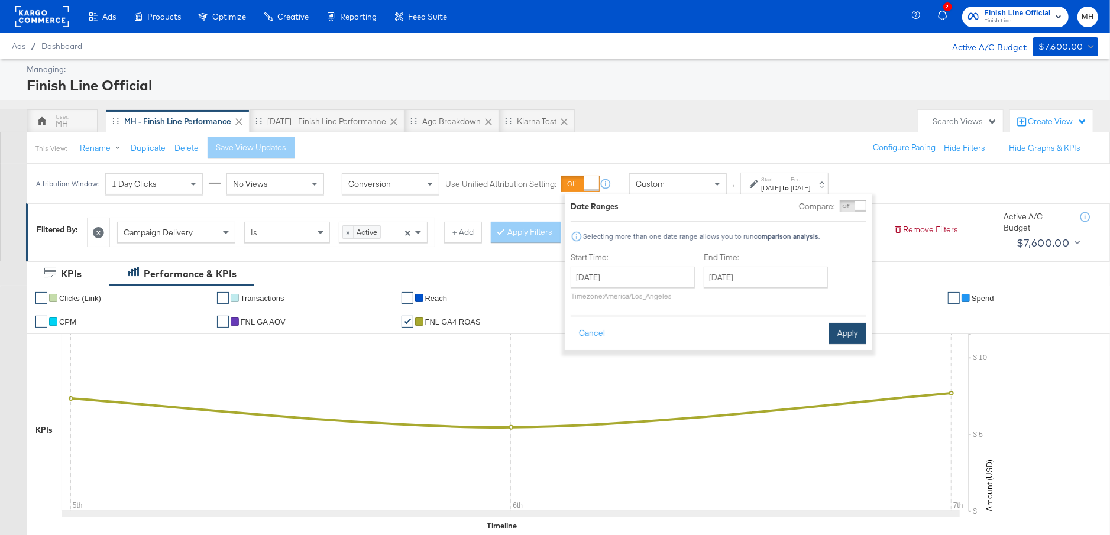
click at [850, 339] on button "Apply" at bounding box center [847, 333] width 37 height 21
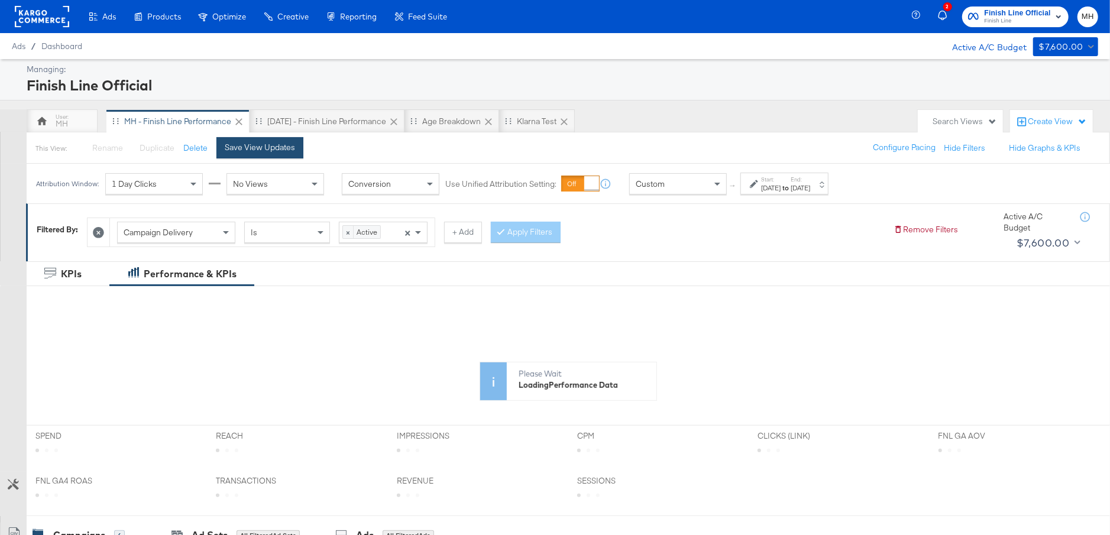
click at [284, 142] on div "Save View Updates" at bounding box center [260, 147] width 70 height 11
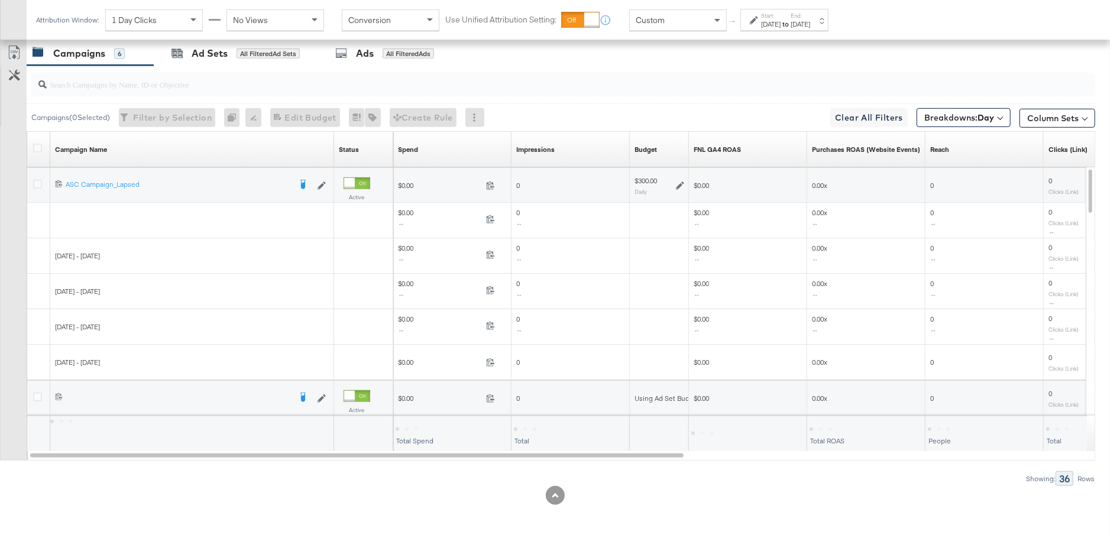
scroll to position [597, 0]
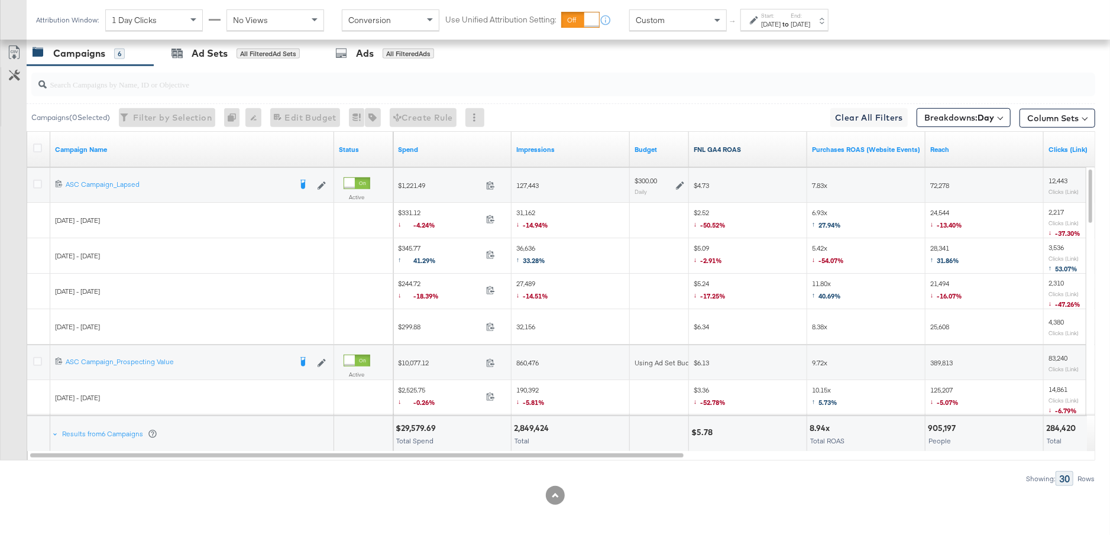
click at [753, 145] on link "FNL GA4 ROAS" at bounding box center [748, 149] width 109 height 9
click at [680, 182] on icon at bounding box center [680, 186] width 8 height 8
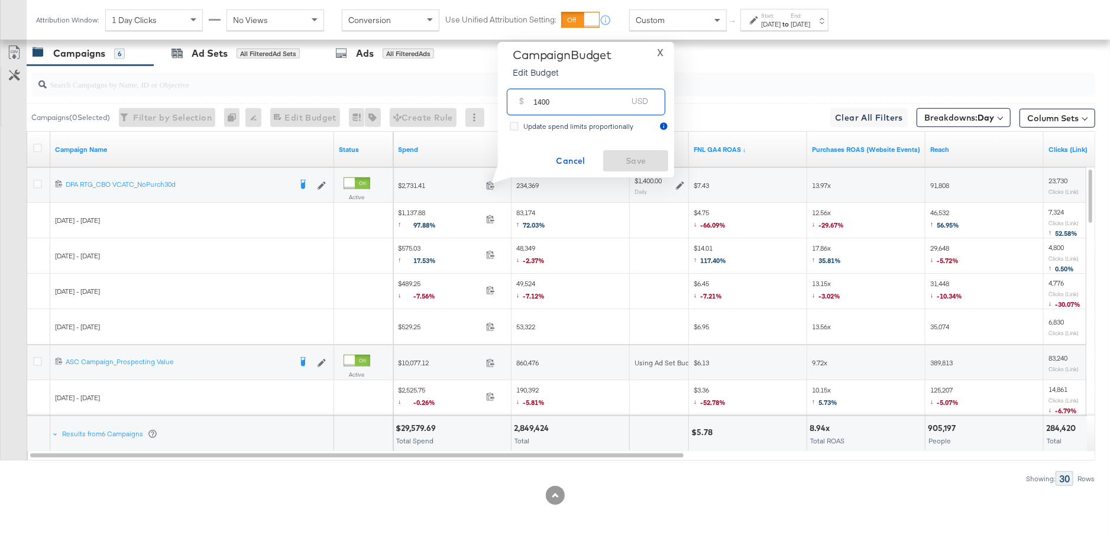
drag, startPoint x: 562, startPoint y: 107, endPoint x: 527, endPoint y: 103, distance: 34.5
click at [527, 103] on div "$ 1400 USD" at bounding box center [586, 102] width 158 height 27
type input "2000"
click at [654, 166] on span "Save" at bounding box center [636, 161] width 56 height 15
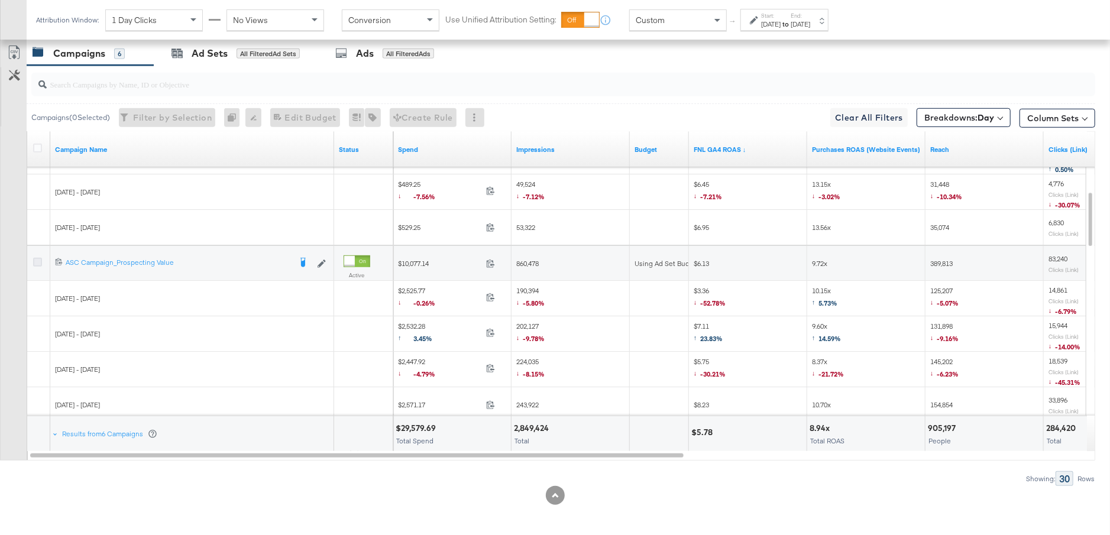
click at [37, 258] on icon at bounding box center [37, 262] width 9 height 9
click at [0, 0] on input "checkbox" at bounding box center [0, 0] width 0 height 0
click at [260, 61] on div "Ad Sets for 1 Campaign" at bounding box center [231, 53] width 155 height 25
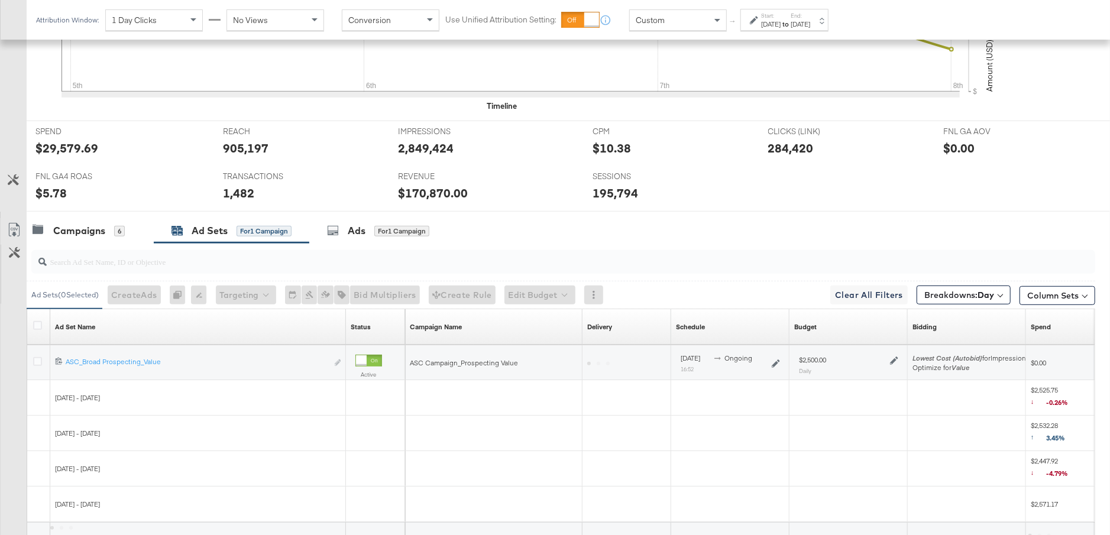
scroll to position [526, 0]
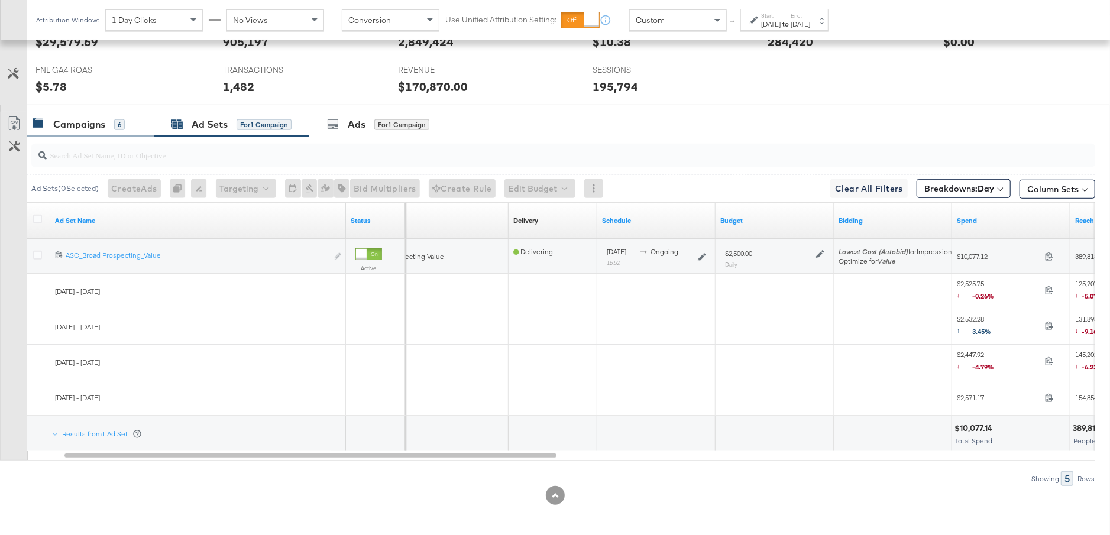
click at [96, 119] on div "Campaigns" at bounding box center [79, 125] width 52 height 14
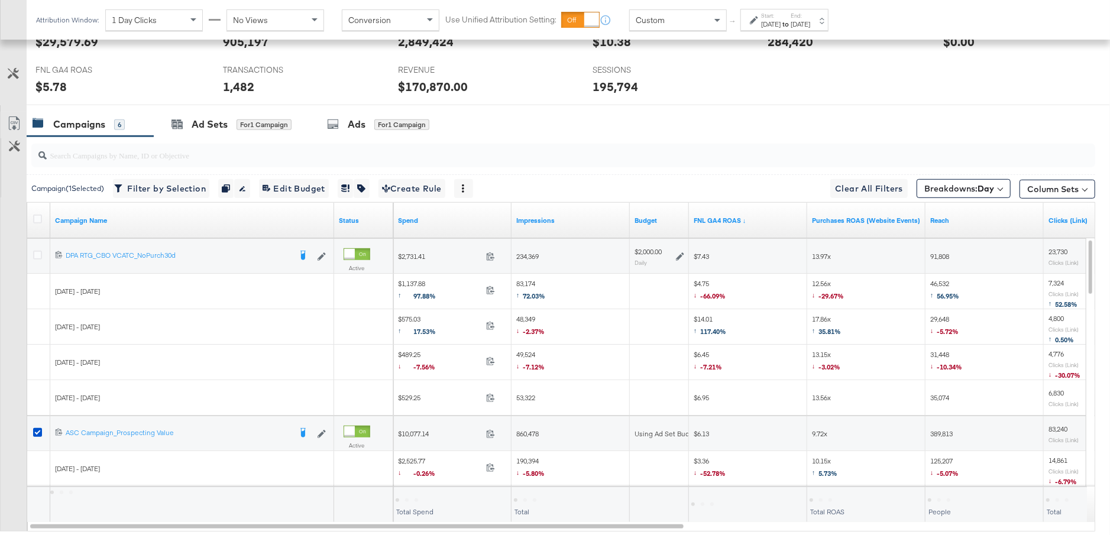
scroll to position [597, 0]
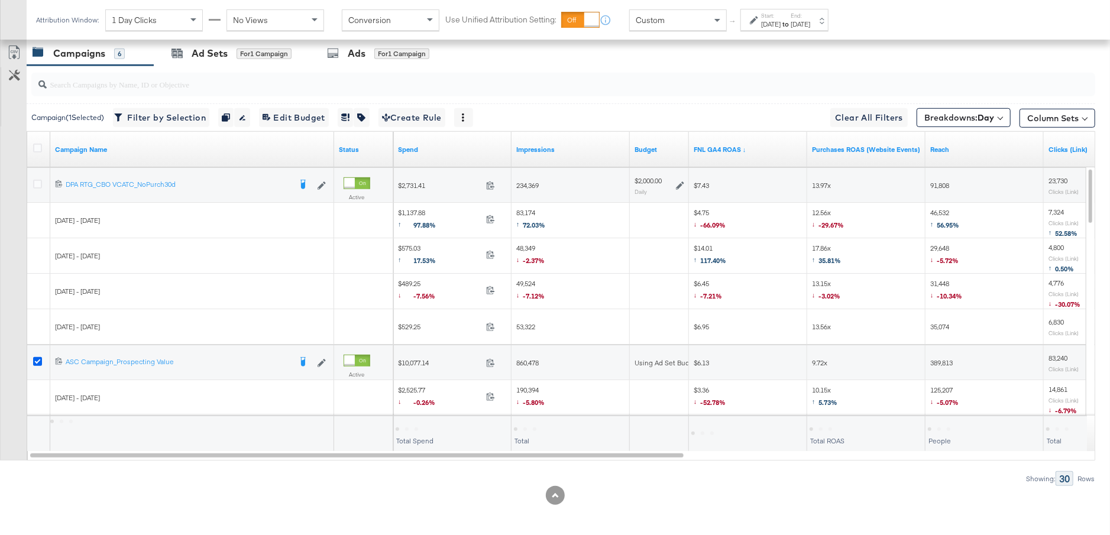
click at [38, 358] on icon at bounding box center [37, 361] width 9 height 9
click at [0, 0] on input "checkbox" at bounding box center [0, 0] width 0 height 0
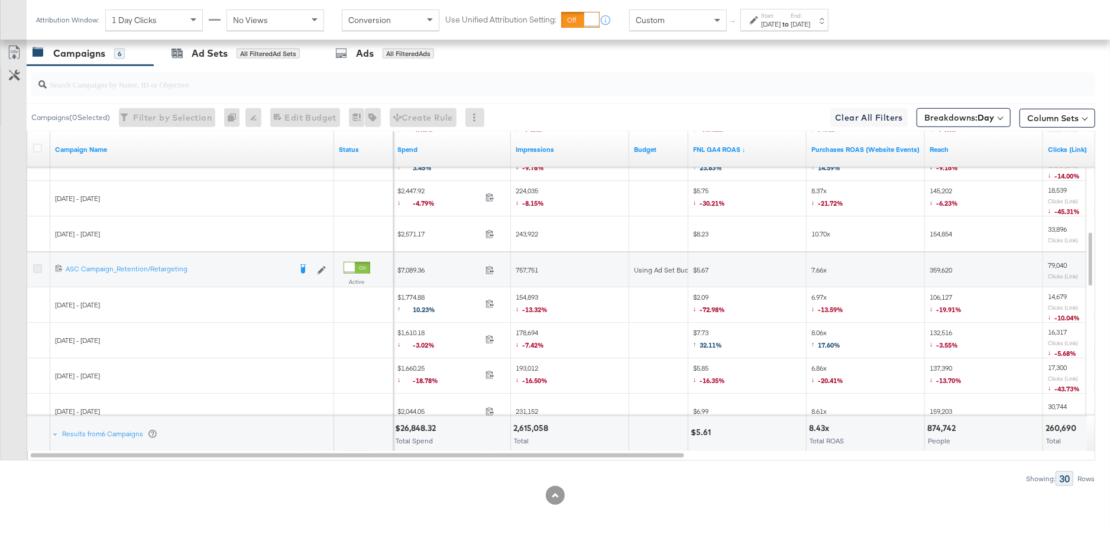
click at [38, 265] on icon at bounding box center [37, 268] width 9 height 9
click at [0, 0] on input "checkbox" at bounding box center [0, 0] width 0 height 0
click at [254, 56] on div "for 1 Campaign" at bounding box center [263, 53] width 55 height 11
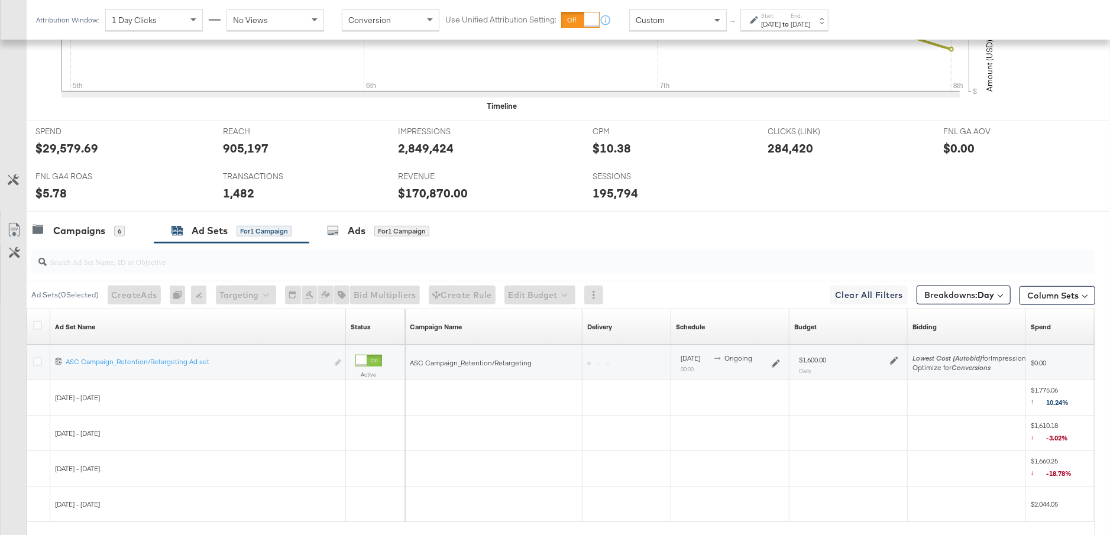
scroll to position [526, 0]
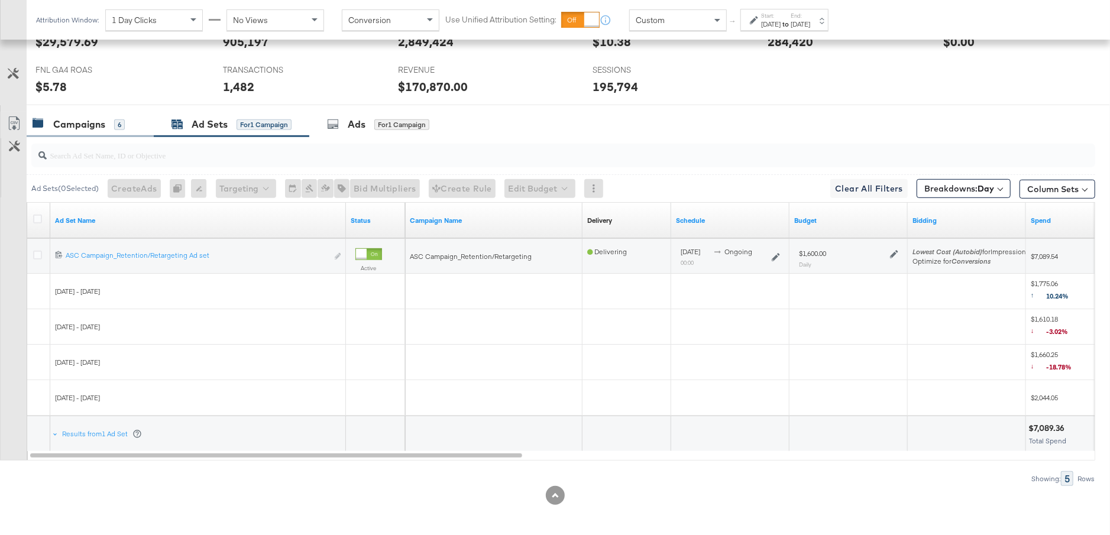
click at [111, 124] on div "Campaigns 6" at bounding box center [79, 125] width 92 height 14
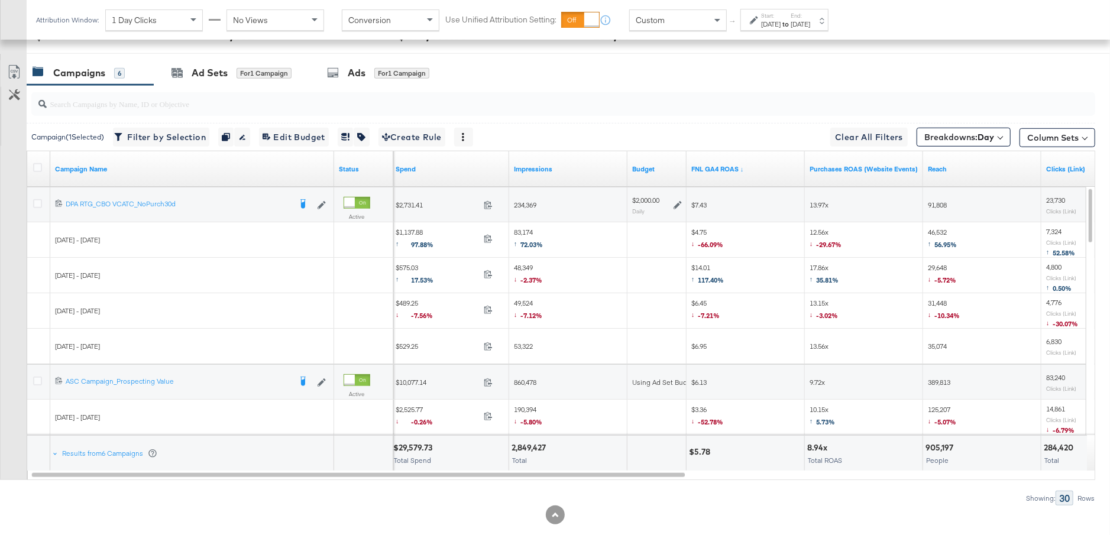
scroll to position [597, 0]
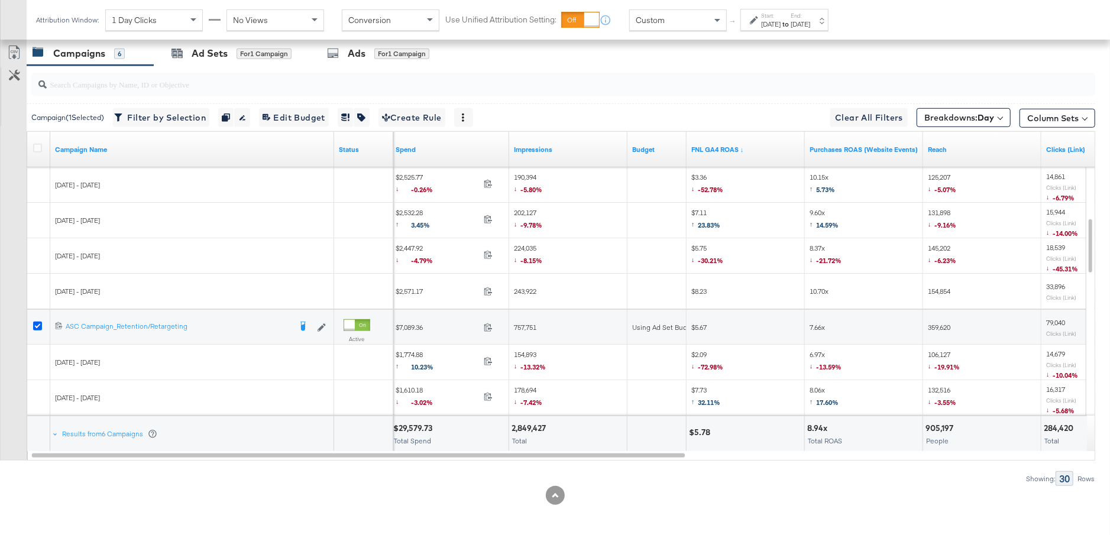
click at [37, 324] on icon at bounding box center [37, 326] width 9 height 9
click at [0, 0] on input "checkbox" at bounding box center [0, 0] width 0 height 0
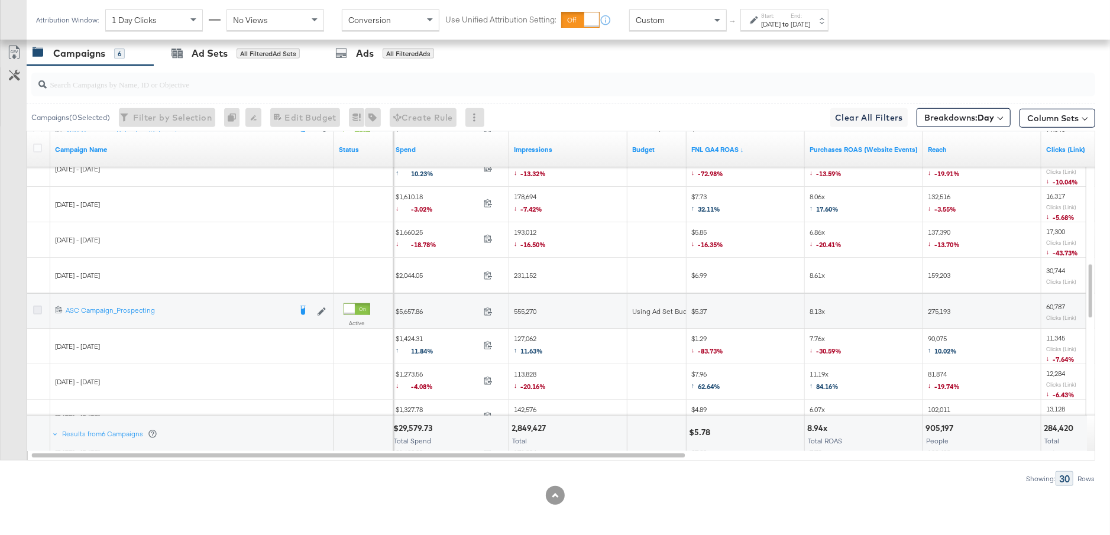
click at [36, 309] on icon at bounding box center [37, 310] width 9 height 9
click at [0, 0] on input "checkbox" at bounding box center [0, 0] width 0 height 0
click at [234, 60] on div "Ad Sets for 1 Campaign" at bounding box center [231, 53] width 155 height 25
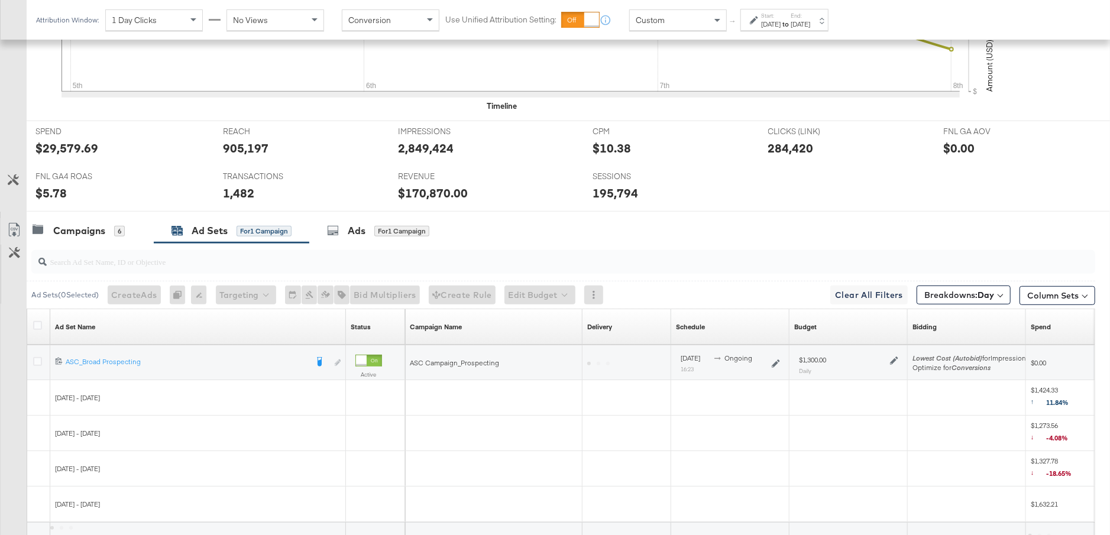
scroll to position [526, 0]
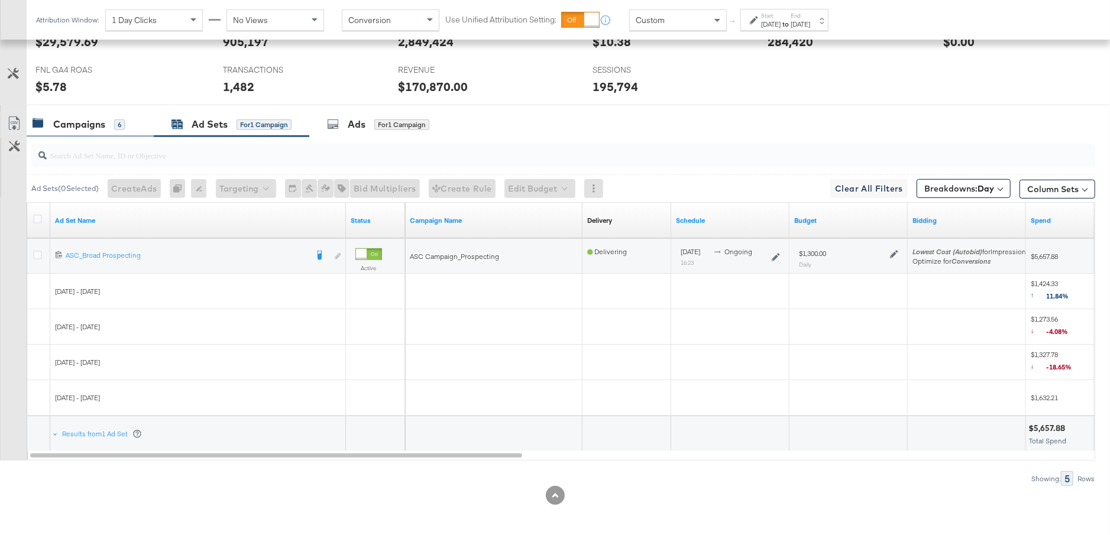
click at [101, 128] on div "Campaigns 6" at bounding box center [90, 124] width 127 height 25
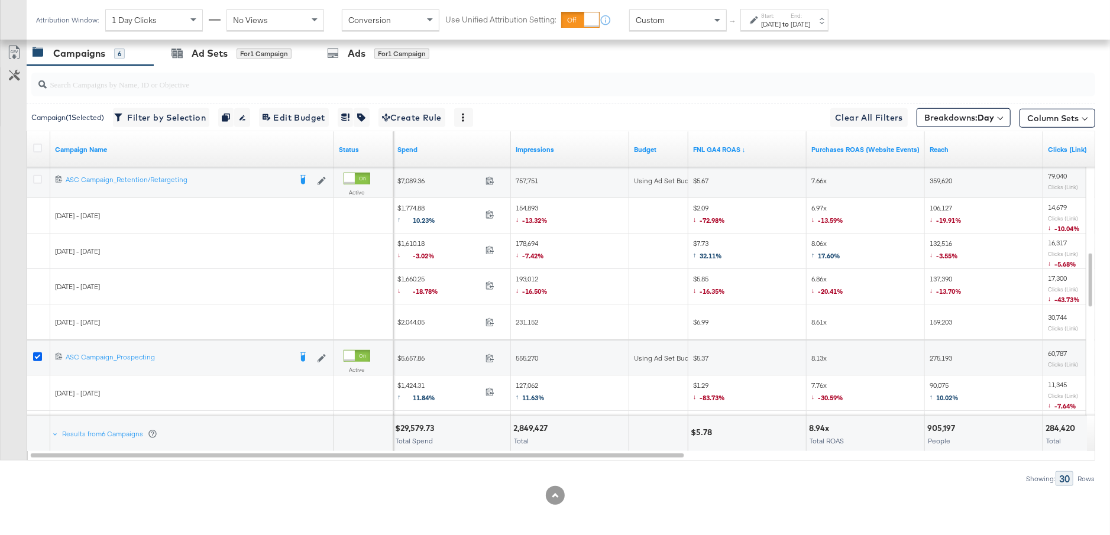
click at [37, 352] on icon at bounding box center [37, 356] width 9 height 9
click at [0, 0] on input "checkbox" at bounding box center [0, 0] width 0 height 0
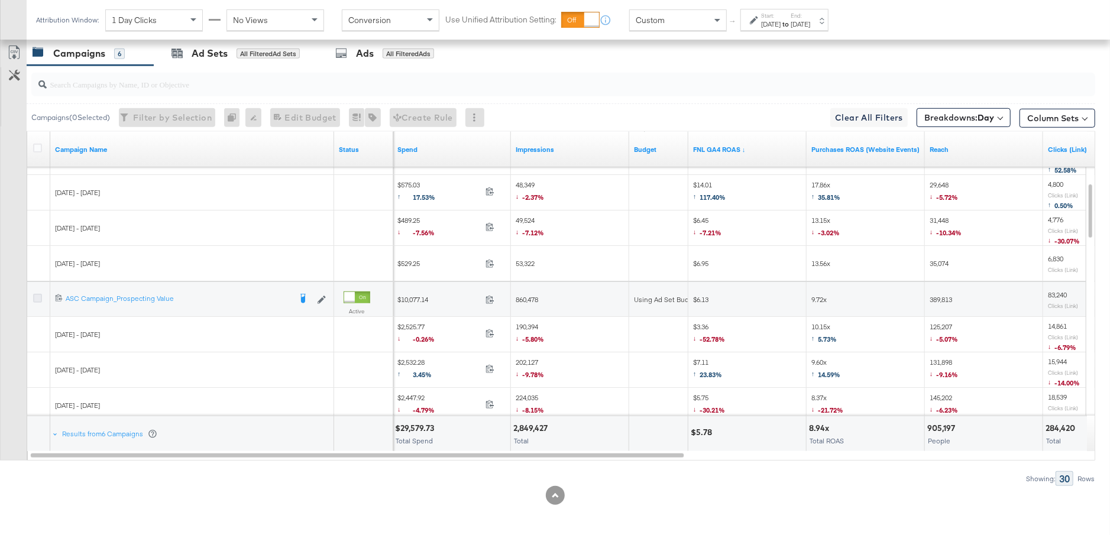
click at [34, 296] on icon at bounding box center [37, 298] width 9 height 9
click at [0, 0] on input "checkbox" at bounding box center [0, 0] width 0 height 0
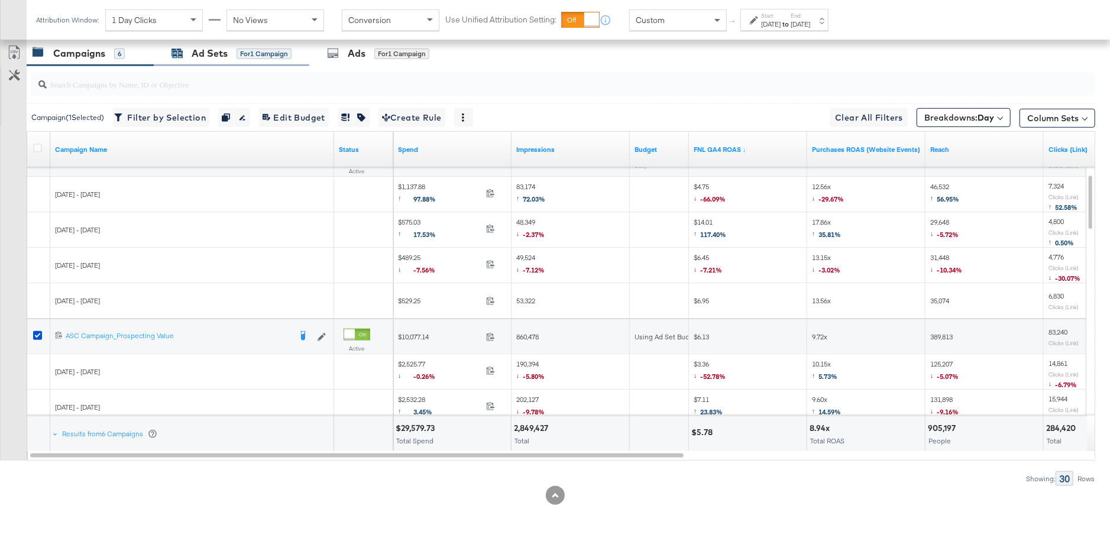
click at [224, 55] on div "Ad Sets" at bounding box center [210, 54] width 36 height 14
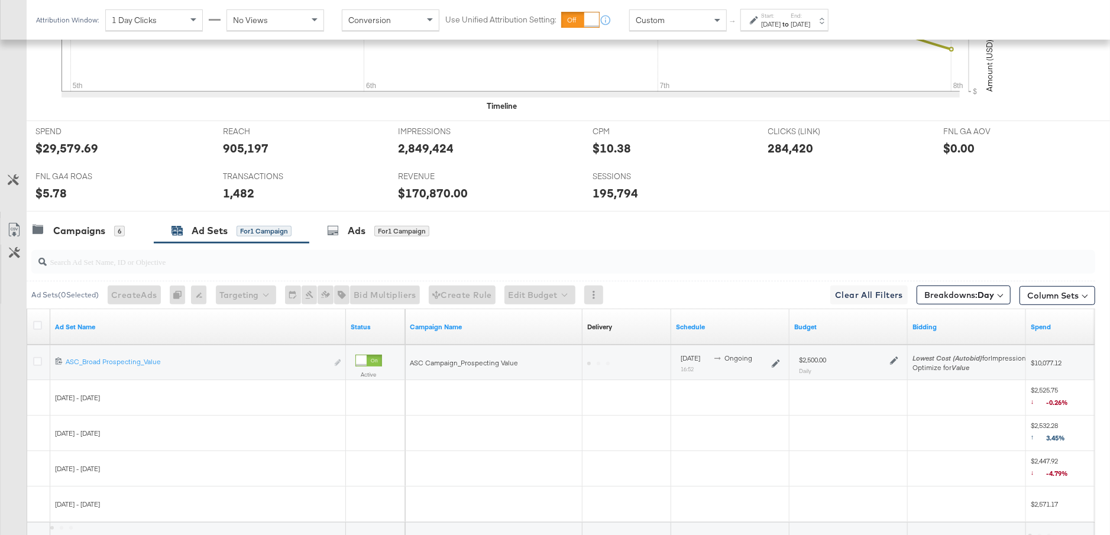
scroll to position [526, 0]
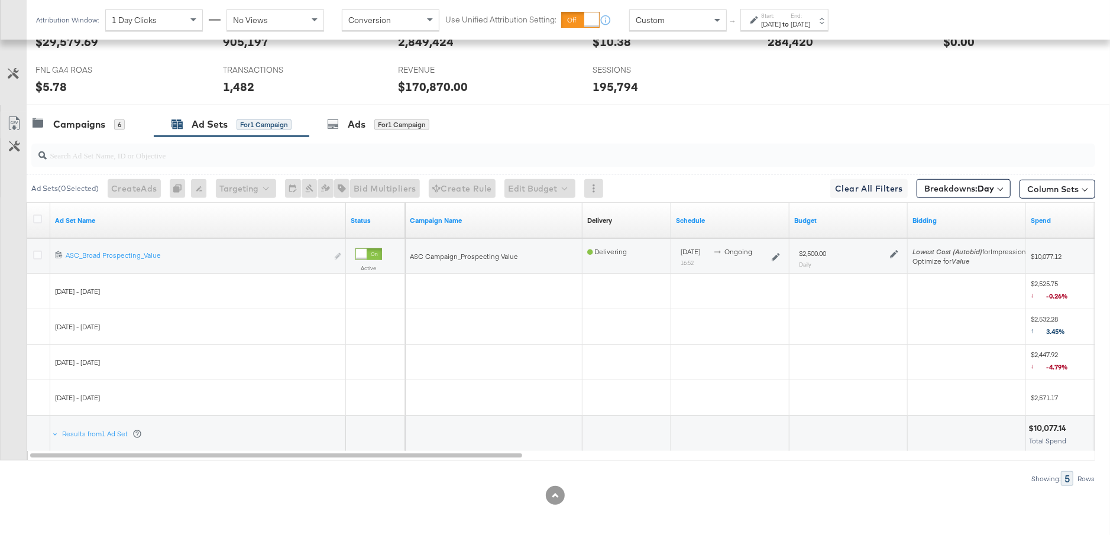
click at [890, 251] on icon at bounding box center [894, 254] width 8 height 8
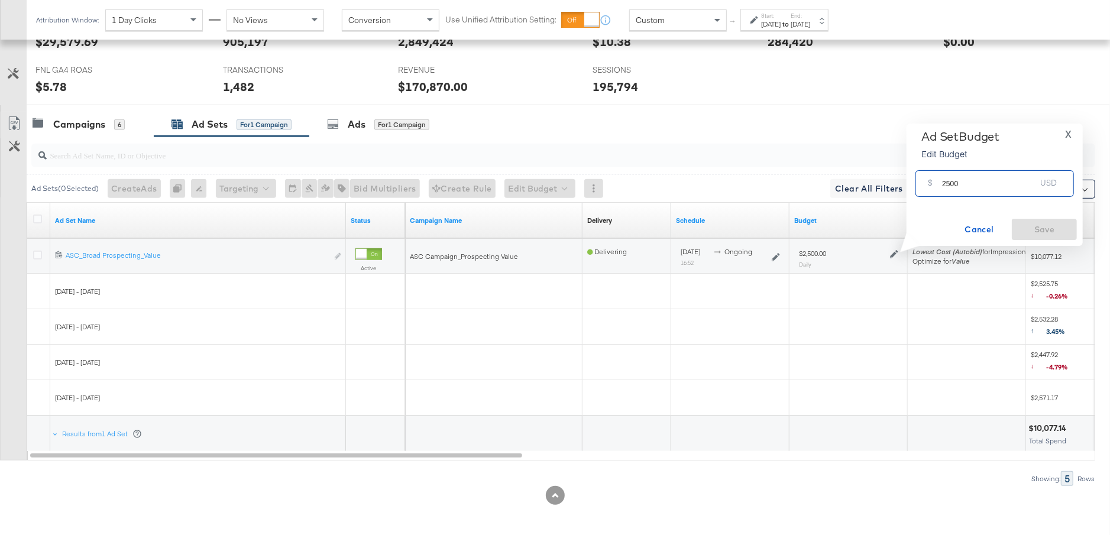
drag, startPoint x: 966, startPoint y: 185, endPoint x: 937, endPoint y: 185, distance: 29.6
click at [937, 185] on div "$ 2500 USD" at bounding box center [994, 183] width 158 height 27
type input "2000"
click at [1040, 238] on button "Save" at bounding box center [1044, 229] width 65 height 21
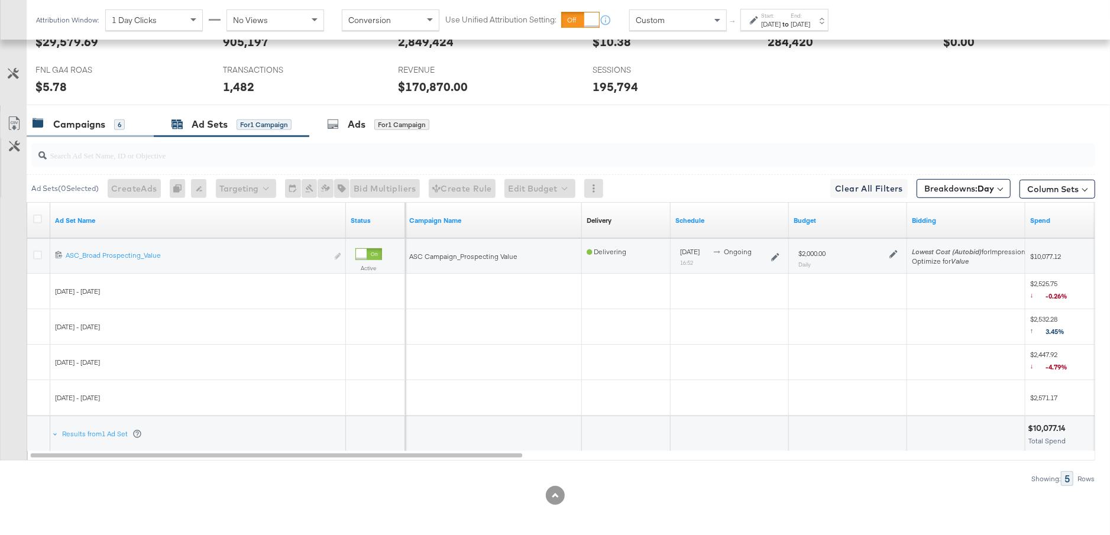
click at [116, 126] on div "6" at bounding box center [119, 124] width 11 height 11
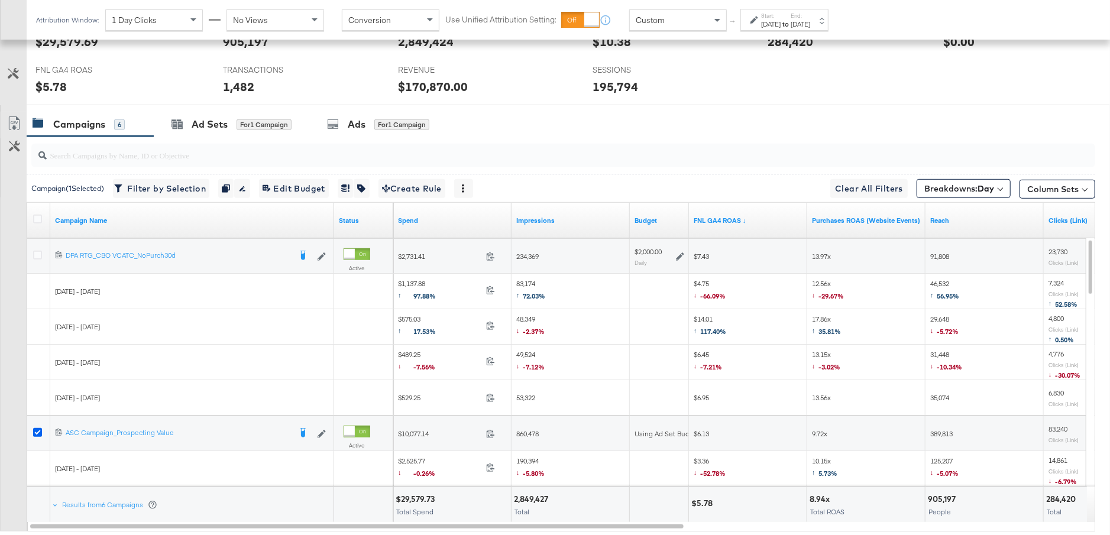
click at [37, 428] on icon at bounding box center [37, 432] width 9 height 9
click at [0, 0] on input "checkbox" at bounding box center [0, 0] width 0 height 0
